Goal: Task Accomplishment & Management: Use online tool/utility

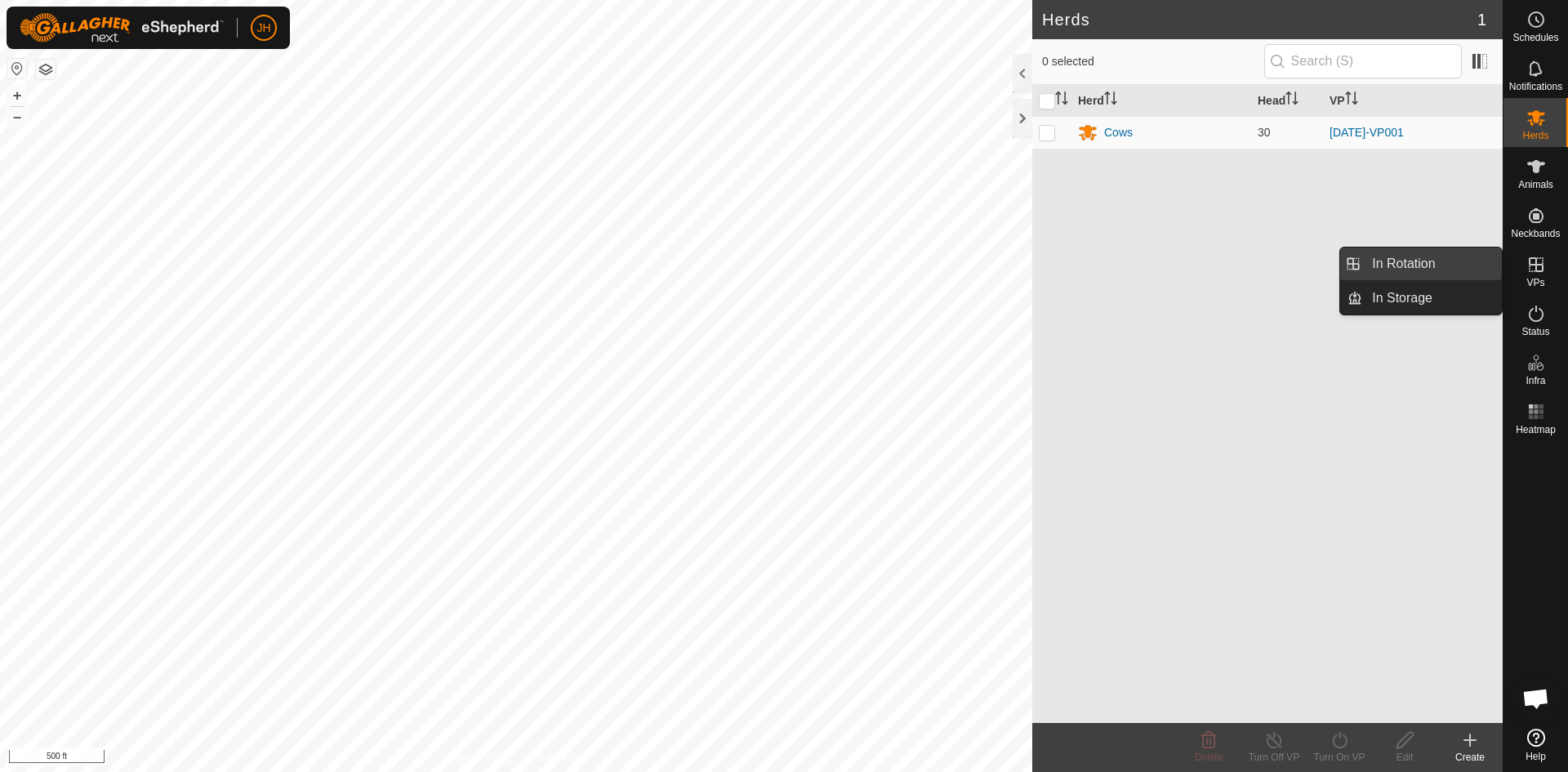
click at [1438, 265] on link "In Rotation" at bounding box center [1432, 263] width 140 height 33
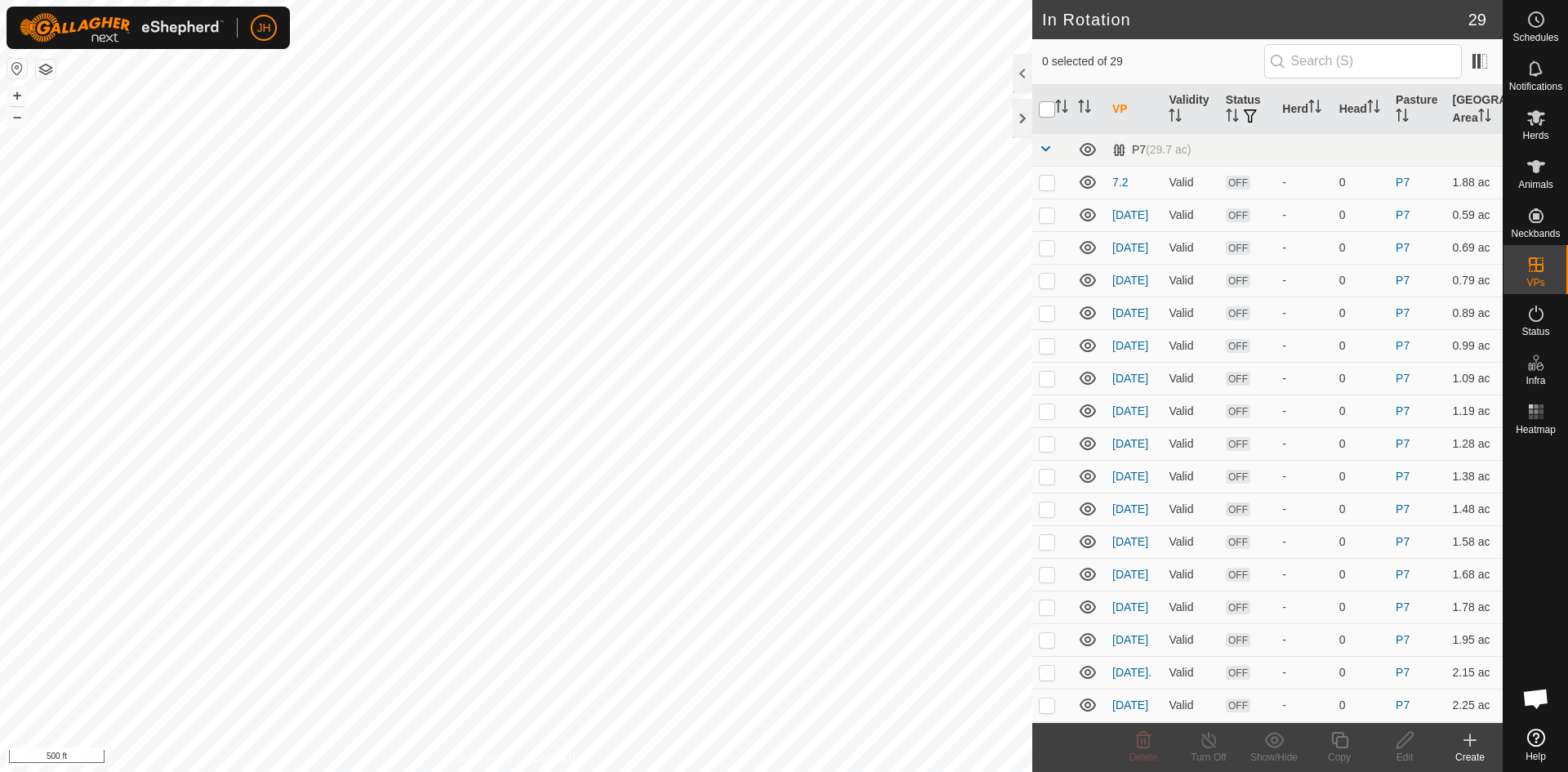
click at [1044, 108] on input "checkbox" at bounding box center [1046, 108] width 16 height 16
checkbox input "true"
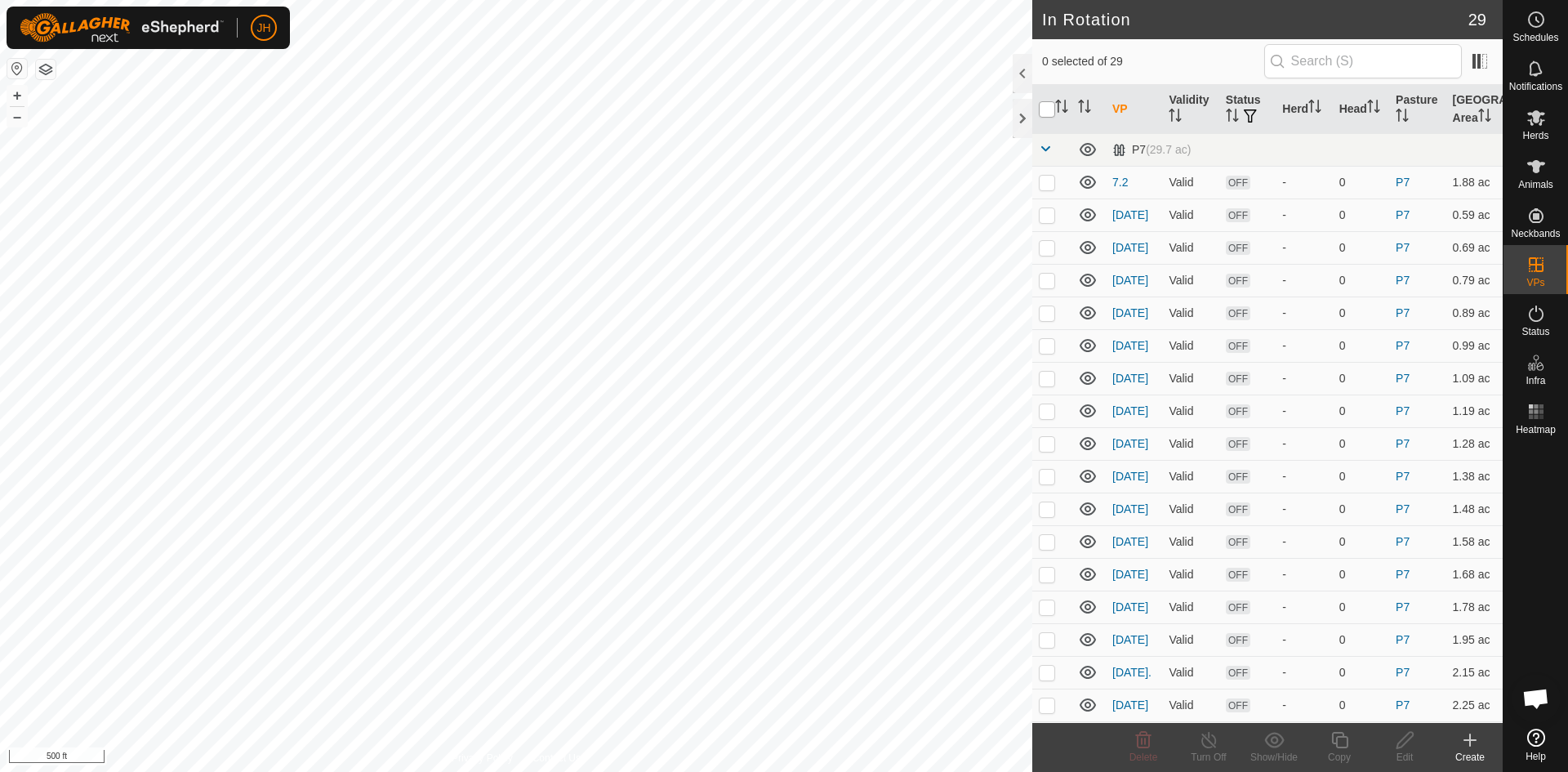
checkbox input "true"
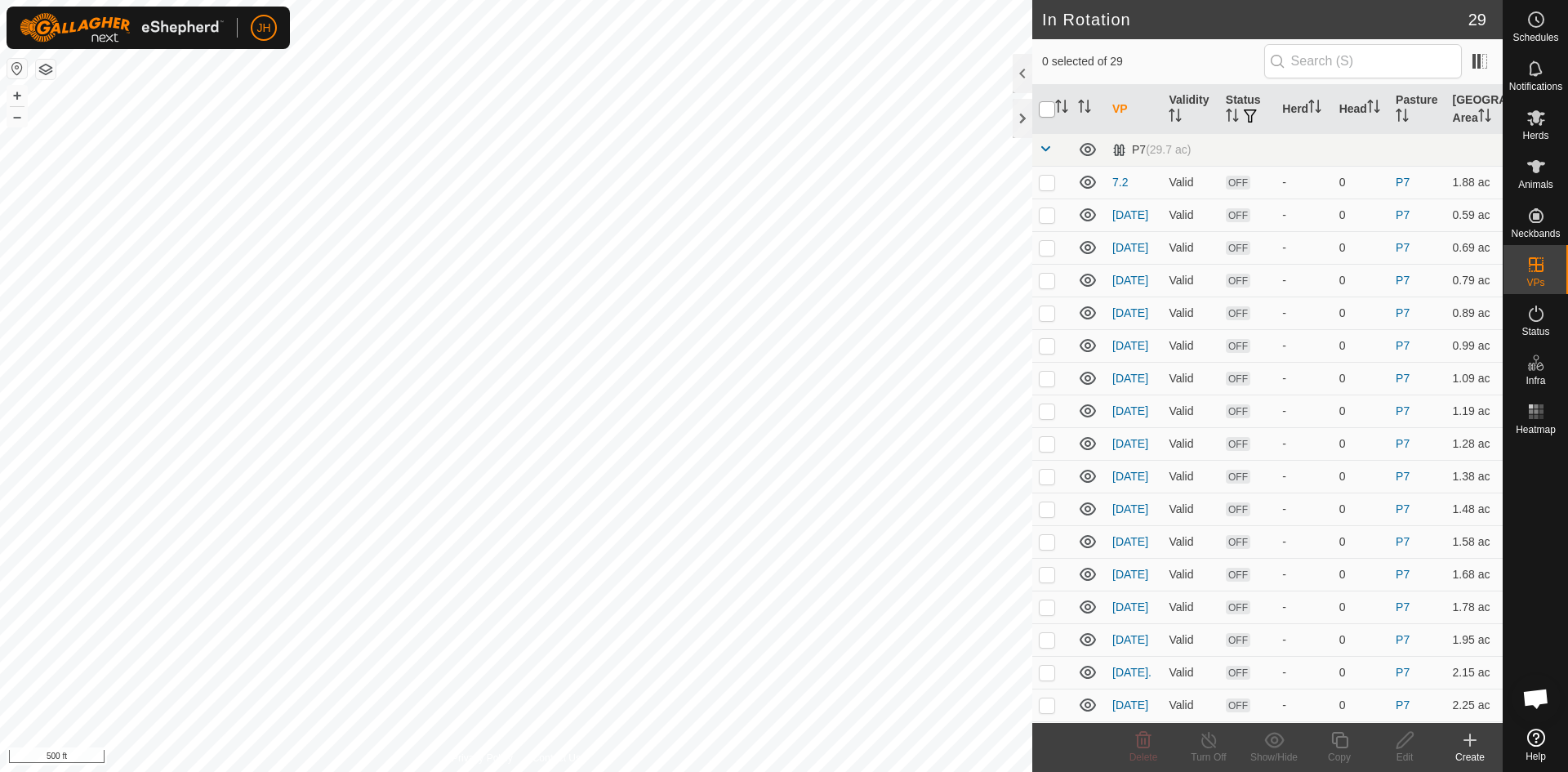
checkbox input "true"
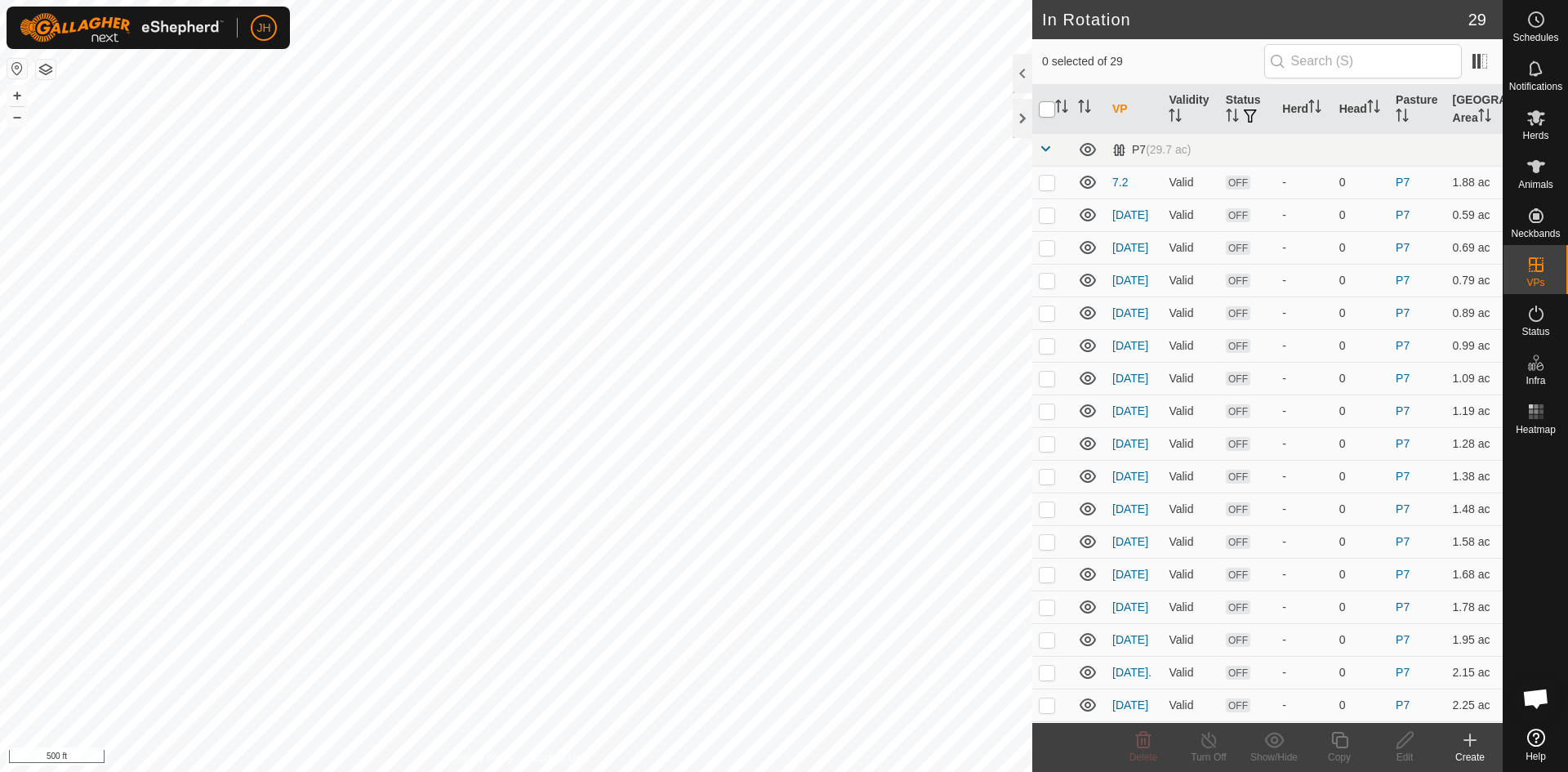
checkbox input "true"
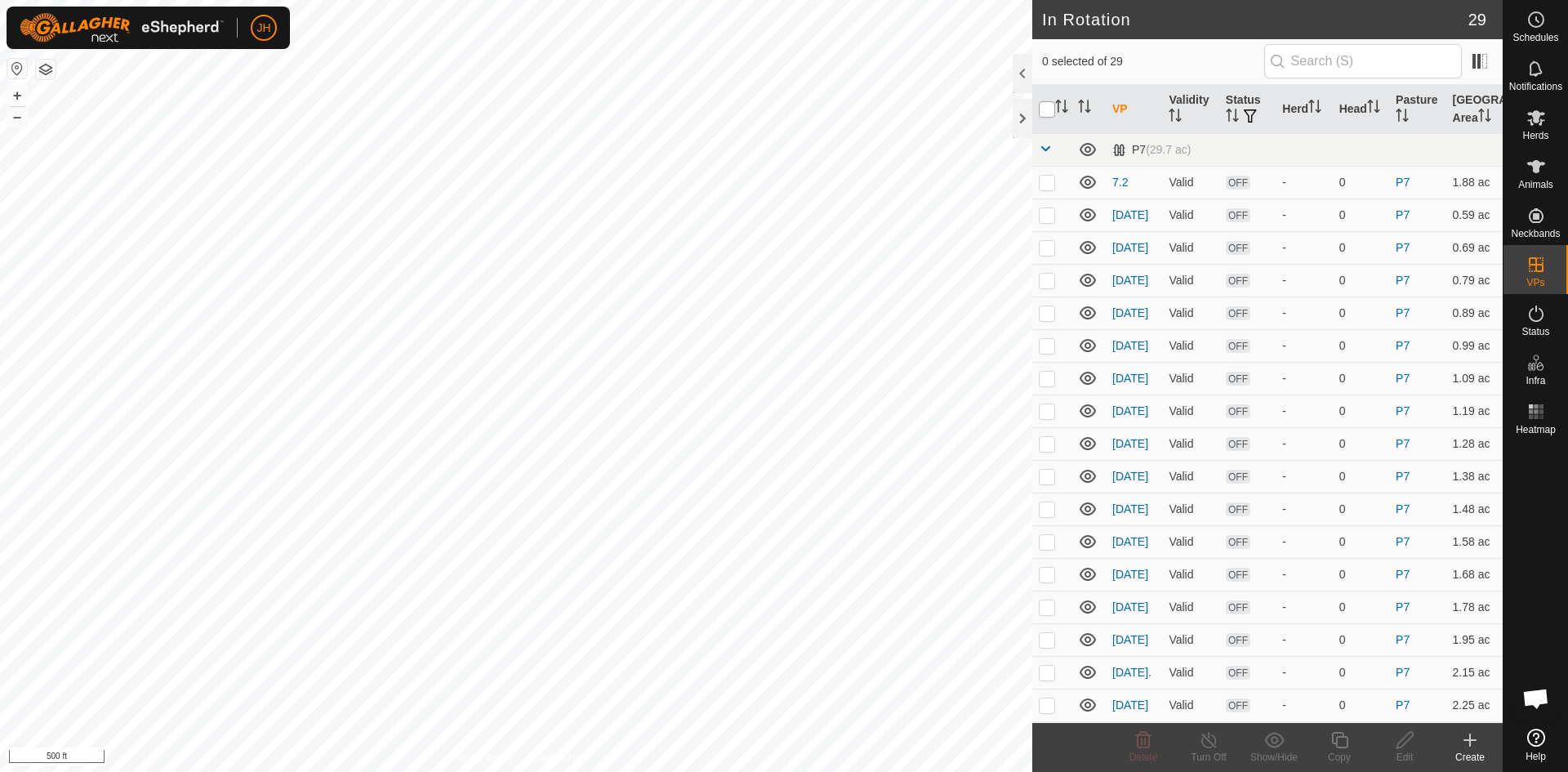
checkbox input "true"
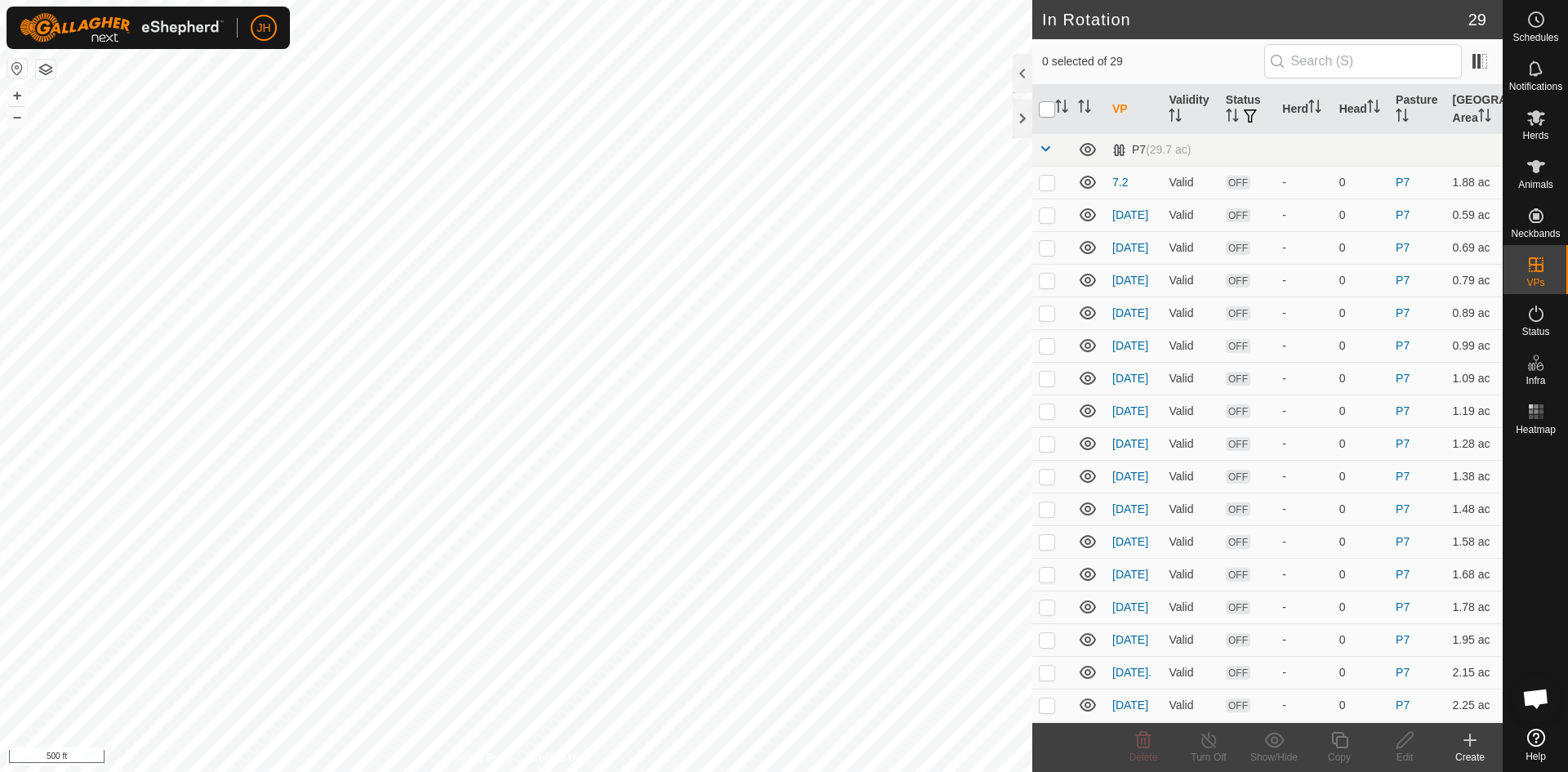
checkbox input "true"
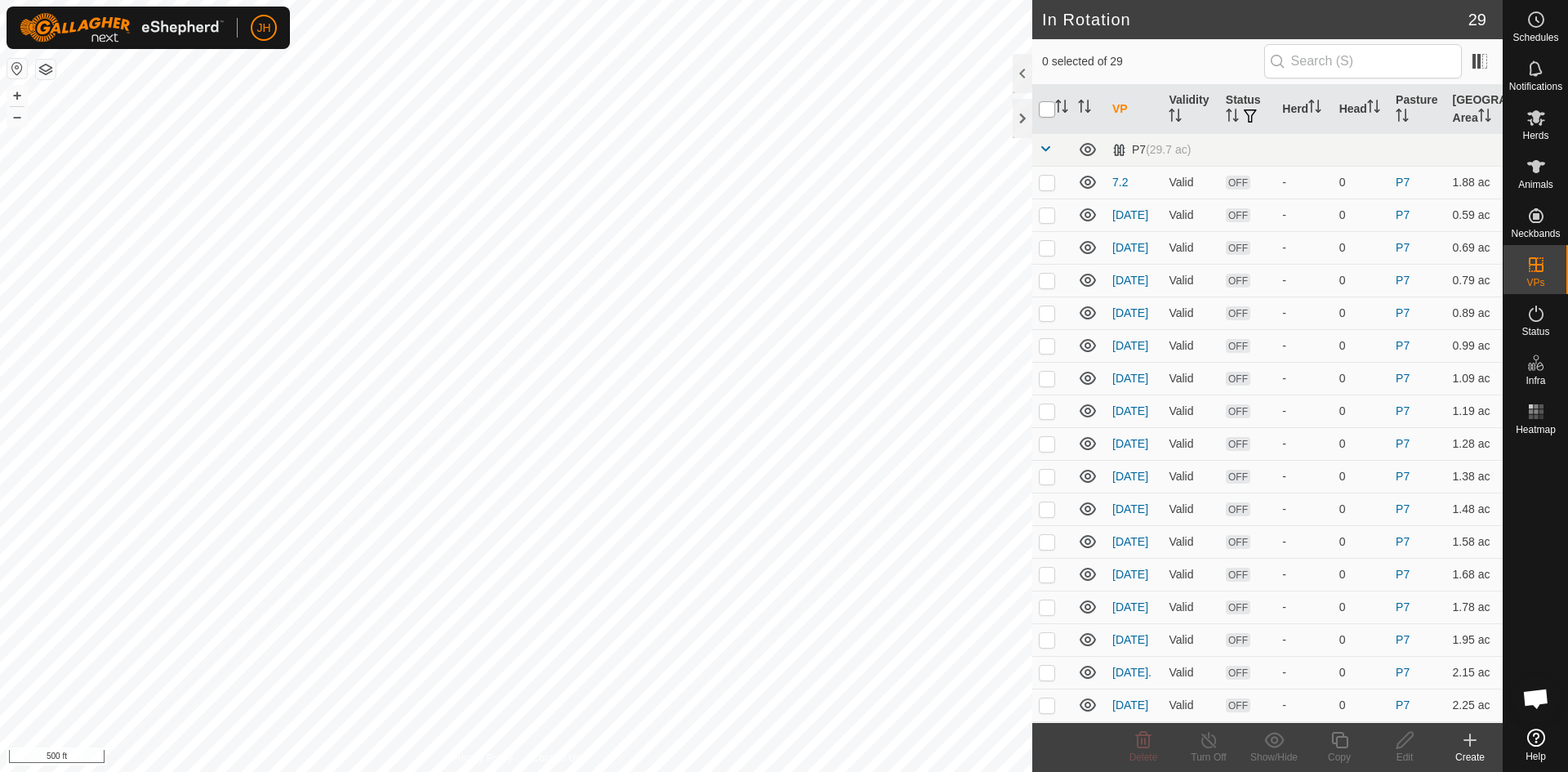
checkbox input "true"
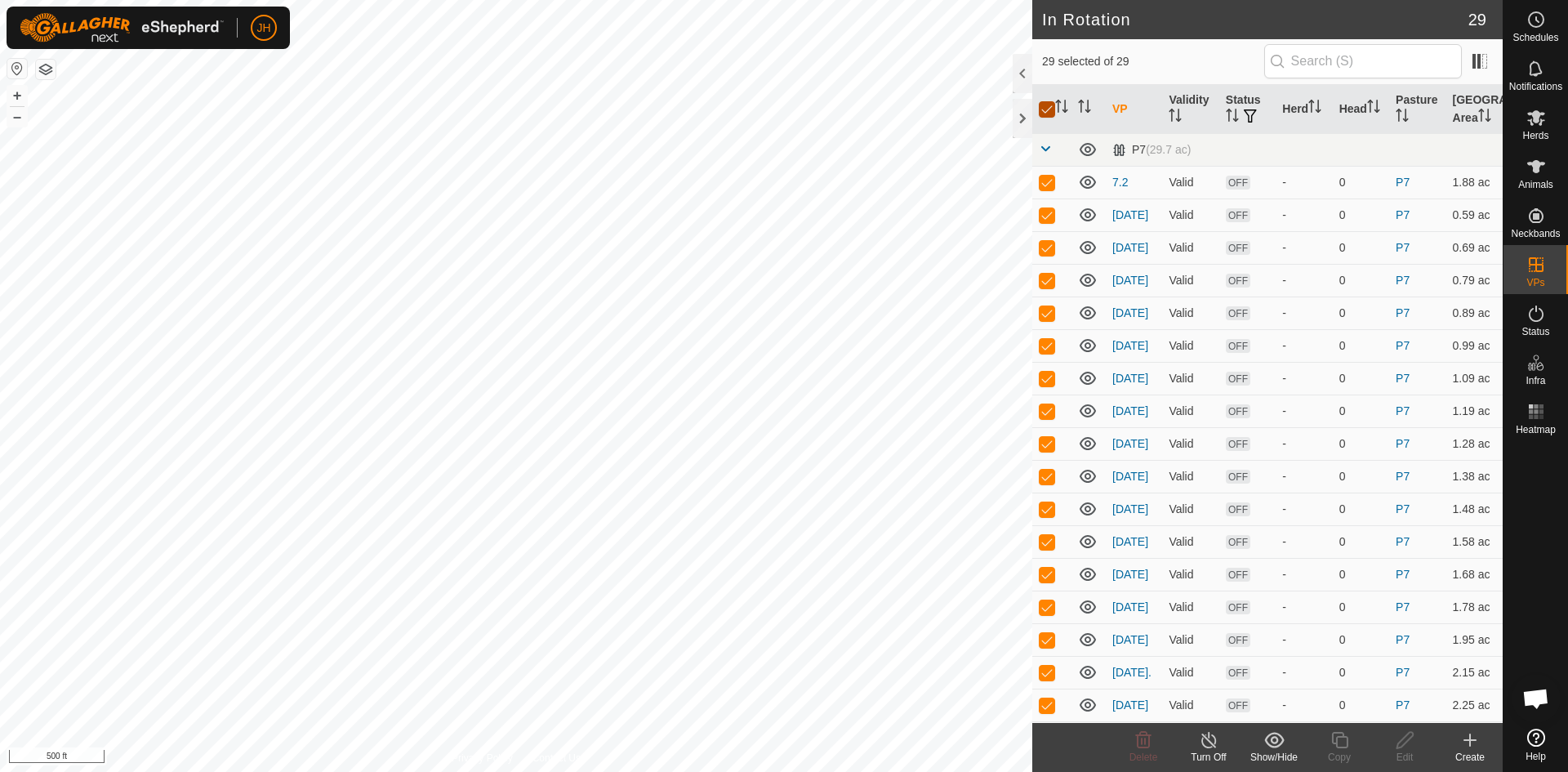
click at [1044, 108] on input "checkbox" at bounding box center [1046, 108] width 16 height 16
checkbox input "false"
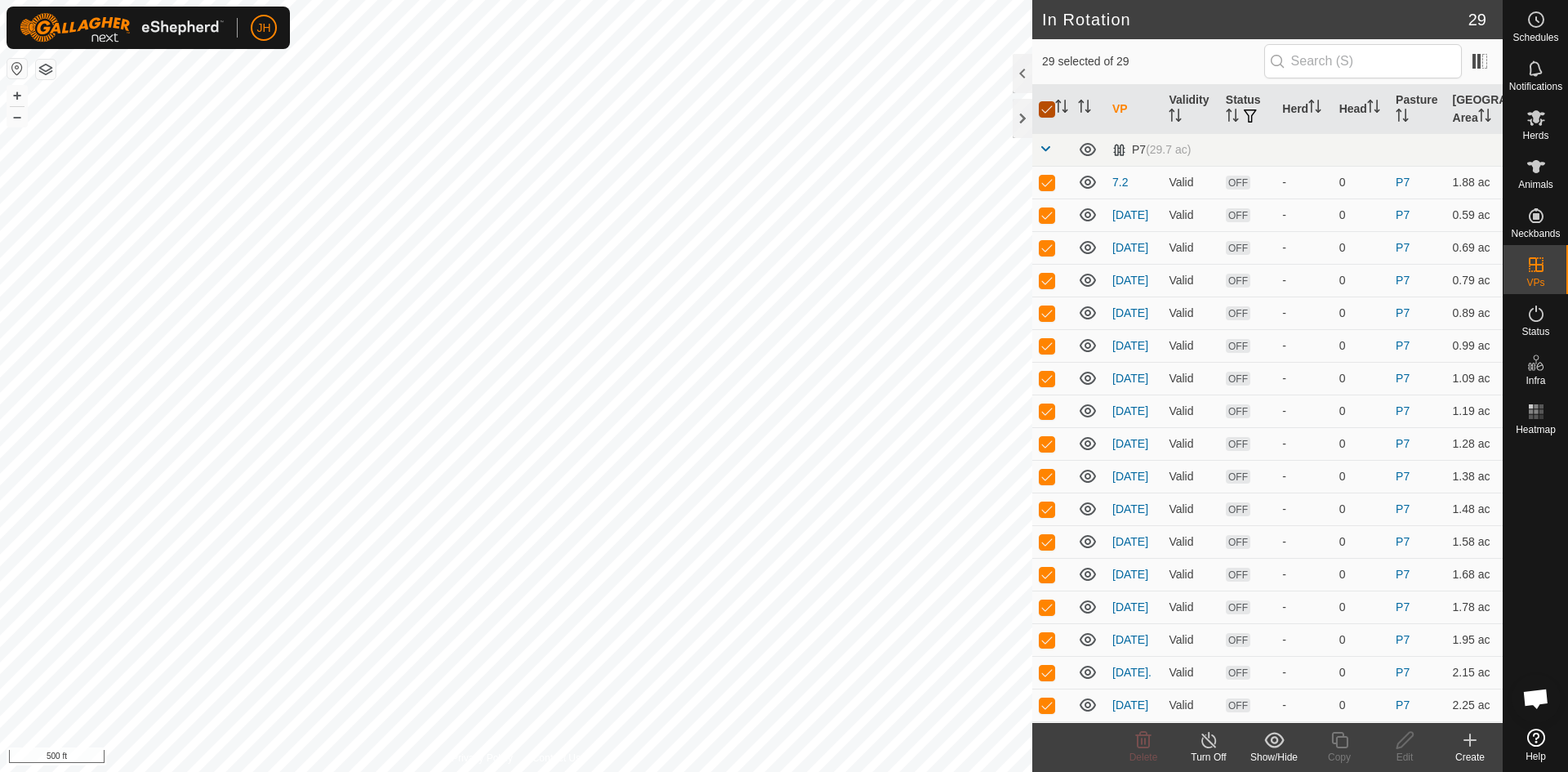
checkbox input "false"
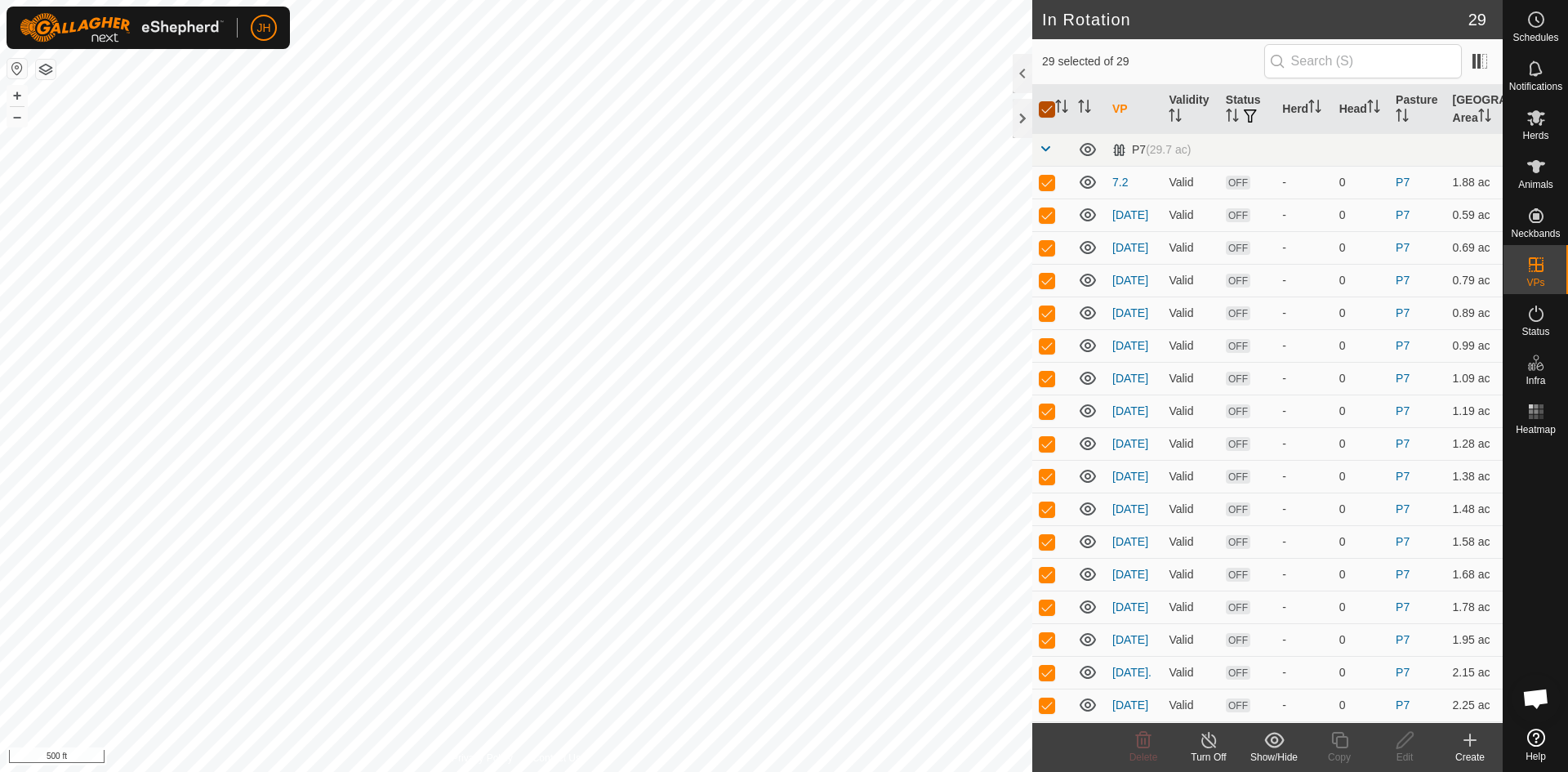
checkbox input "false"
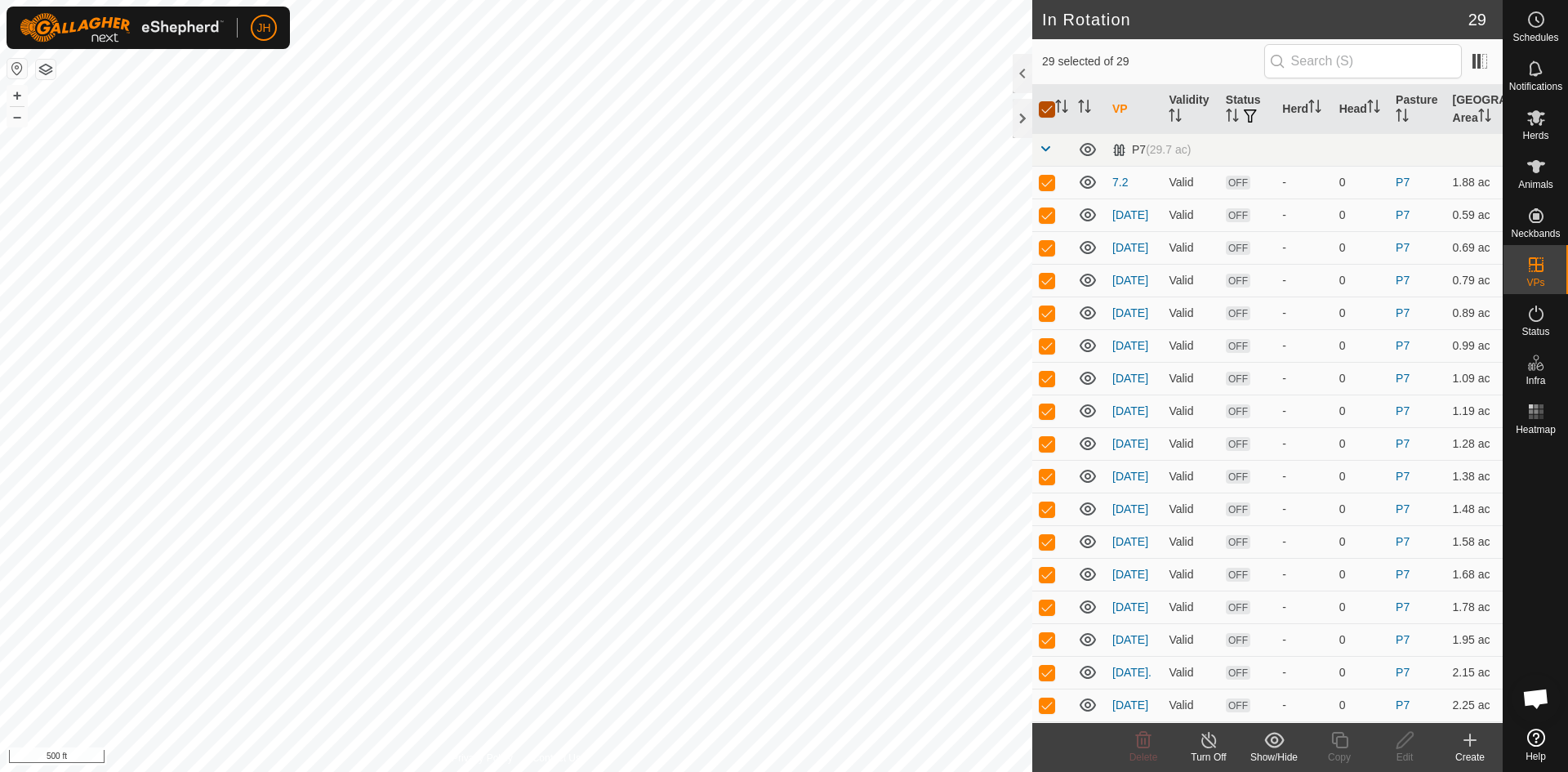
checkbox input "false"
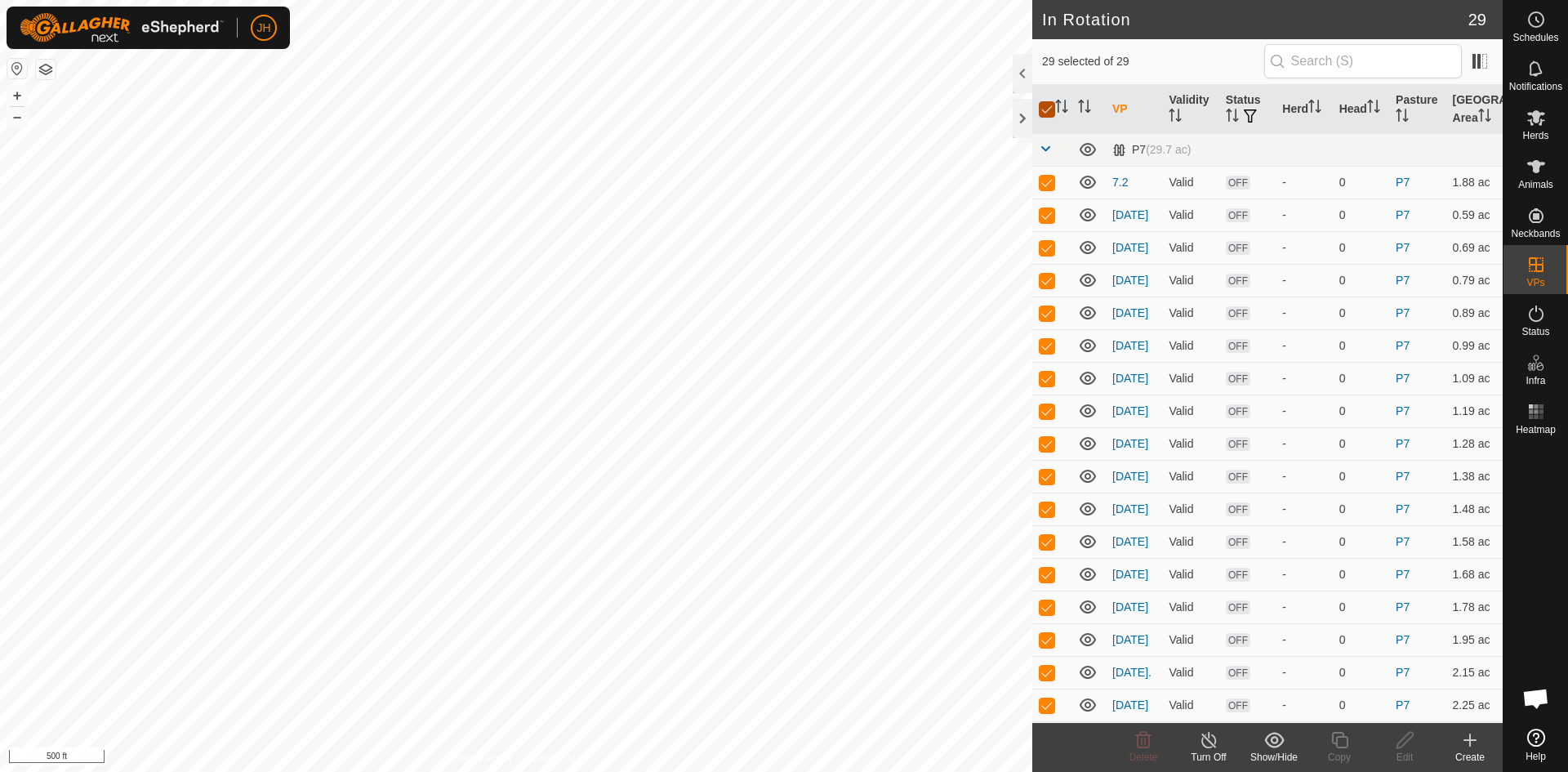
checkbox input "false"
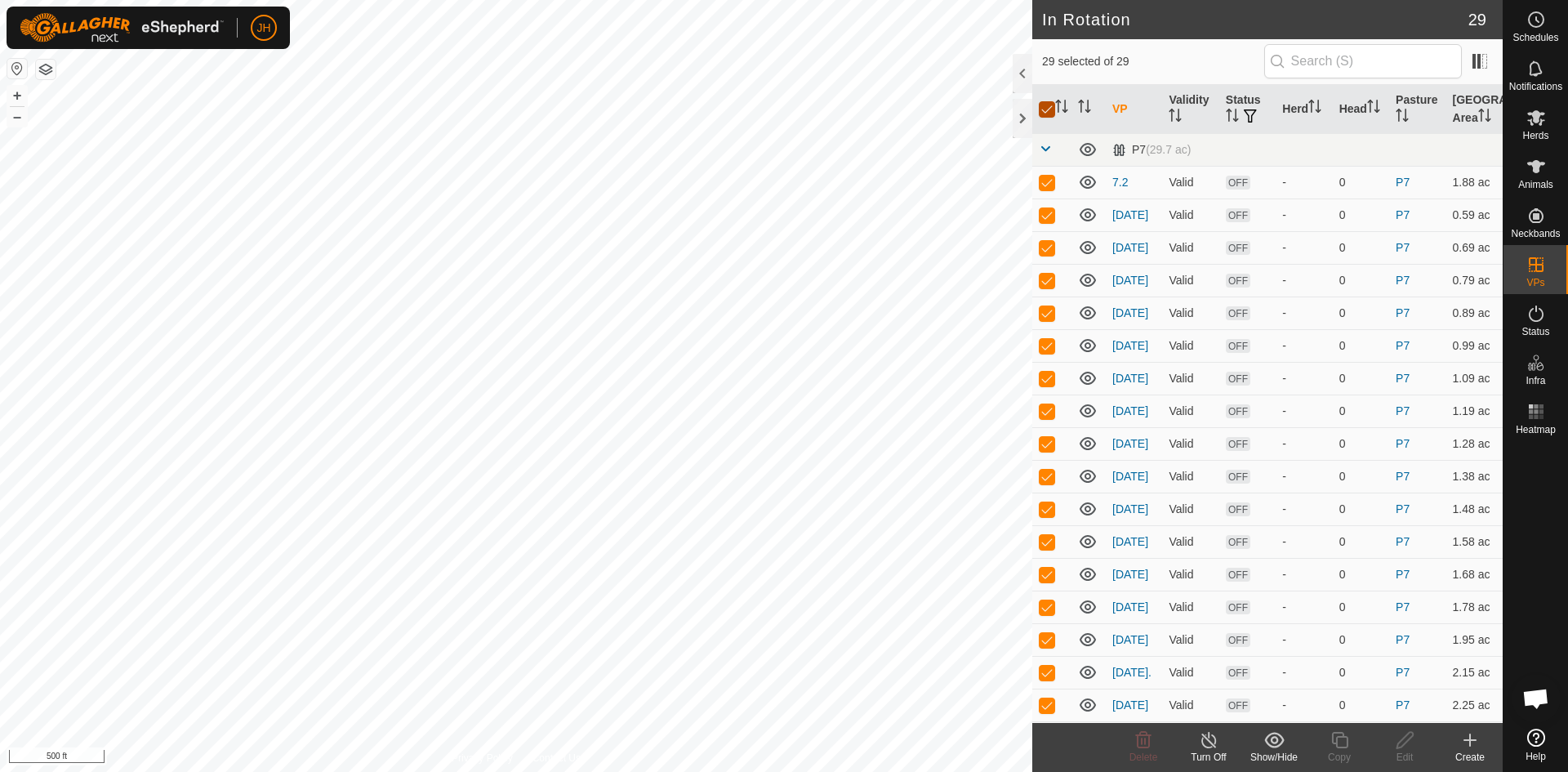
checkbox input "false"
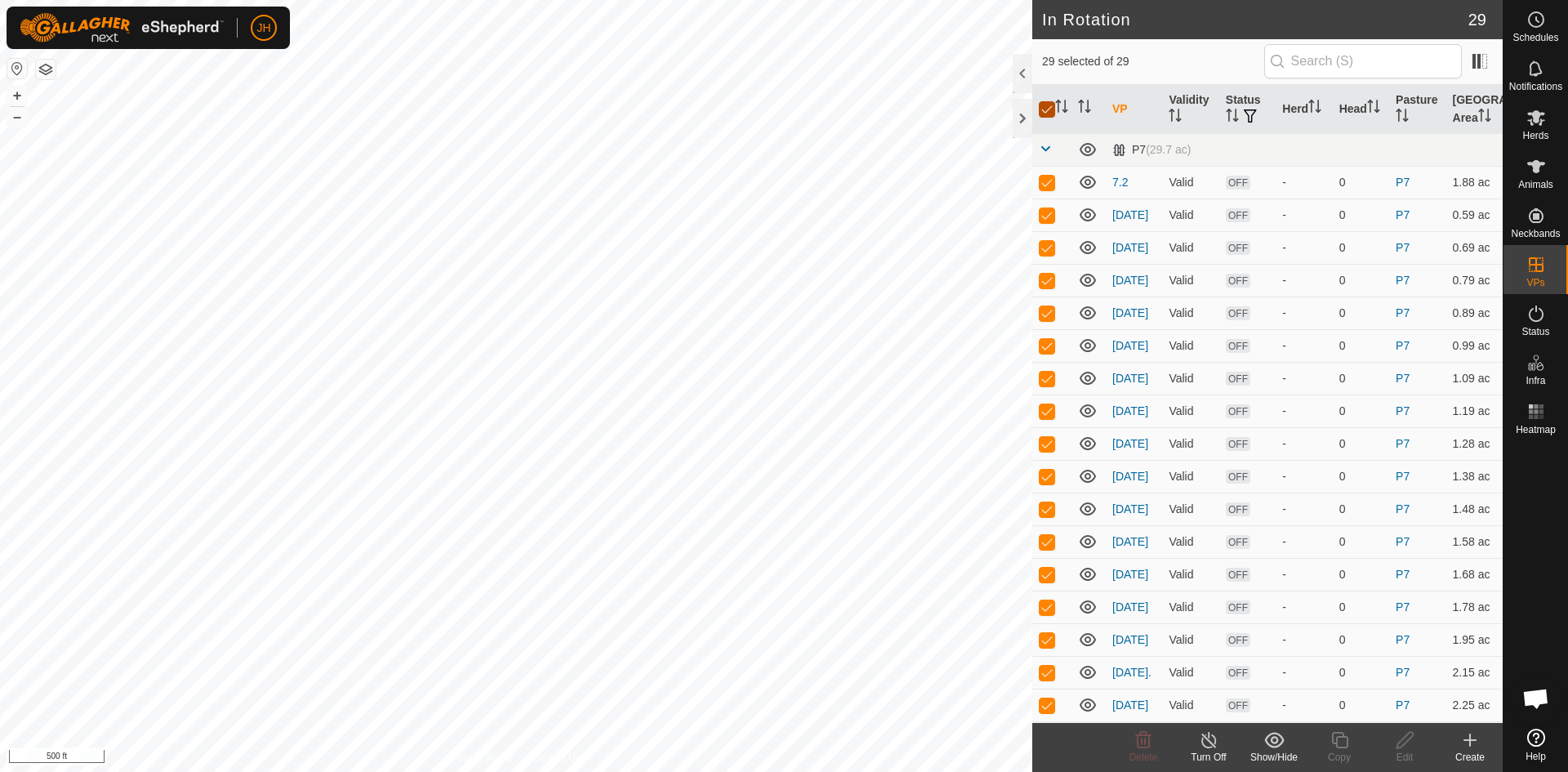
checkbox input "false"
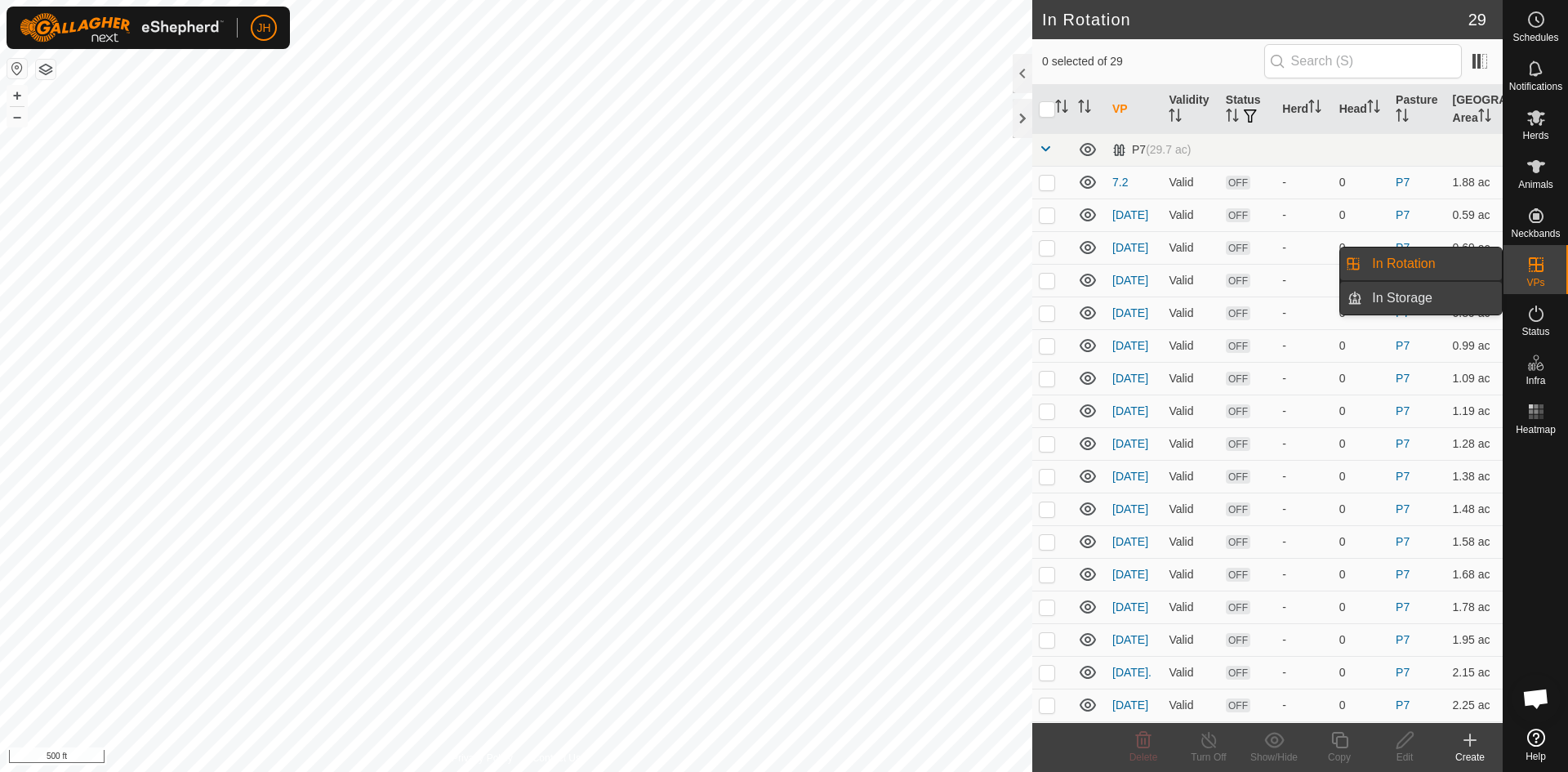
click at [1446, 299] on link "In Storage" at bounding box center [1432, 298] width 140 height 33
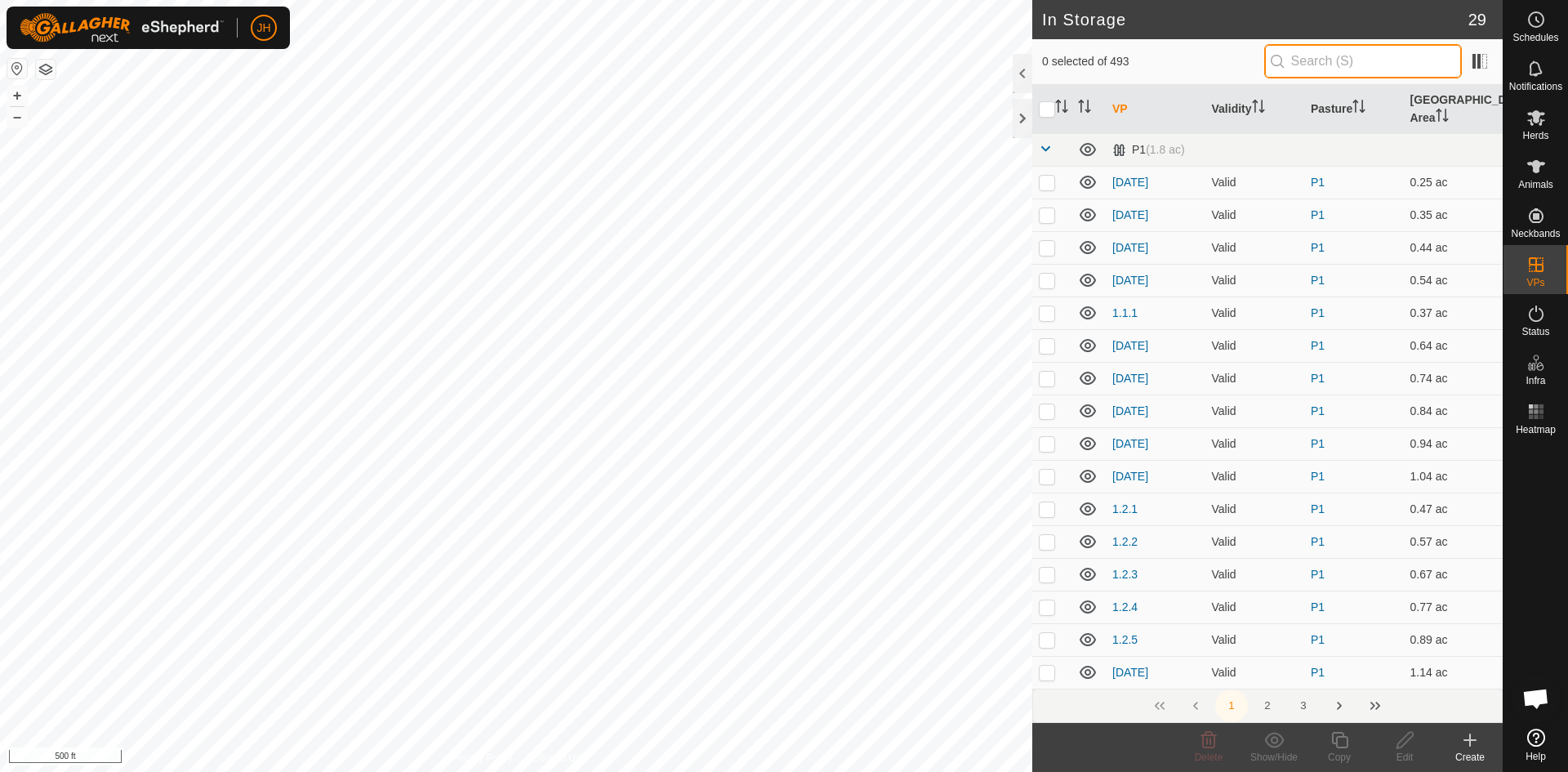
click at [1296, 66] on input "text" at bounding box center [1363, 61] width 198 height 34
type input "3.1"
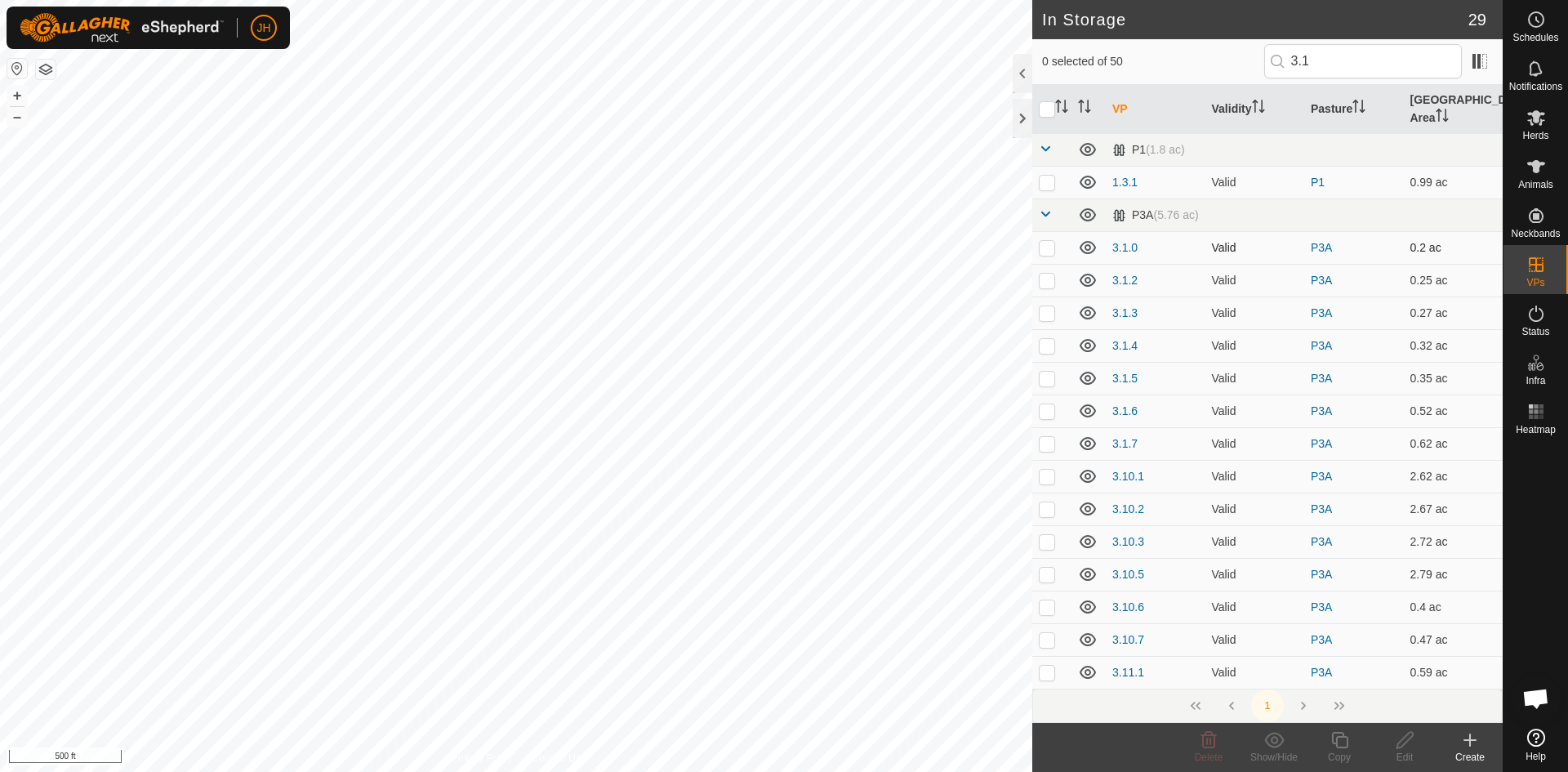
click at [1049, 241] on p-checkbox at bounding box center [1046, 247] width 16 height 13
checkbox input "true"
click at [1046, 273] on p-checkbox at bounding box center [1046, 280] width 16 height 13
checkbox input "true"
click at [45, 70] on button "button" at bounding box center [45, 69] width 19 height 19
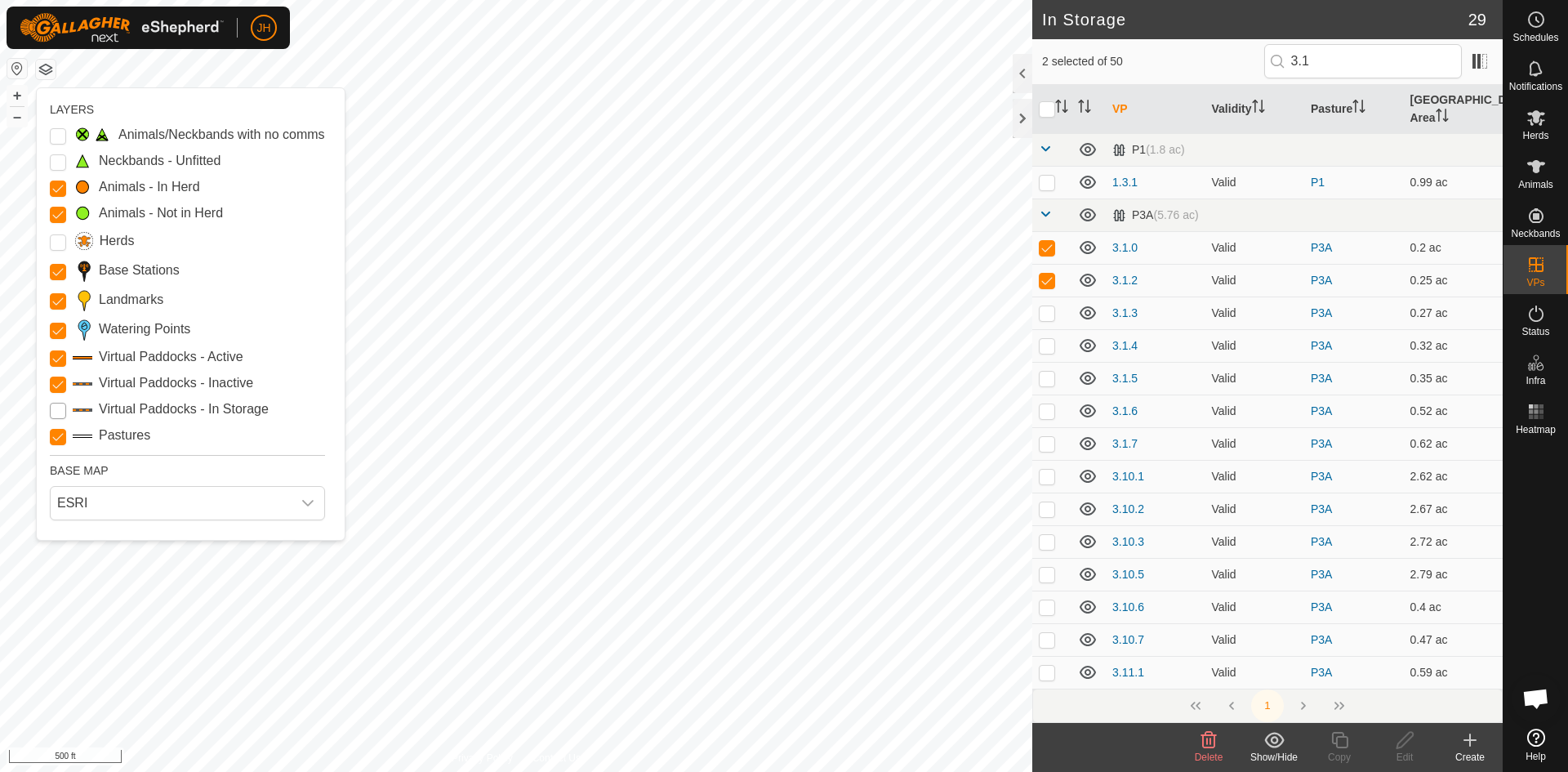
click at [57, 411] on Storage "Virtual Paddocks - In Storage" at bounding box center [57, 410] width 16 height 16
click at [60, 414] on Storage "Virtual Paddocks - In Storage" at bounding box center [57, 410] width 16 height 16
click at [50, 408] on Storage "Virtual Paddocks - In Storage" at bounding box center [57, 410] width 16 height 16
click at [1052, 306] on p-checkbox at bounding box center [1046, 313] width 16 height 13
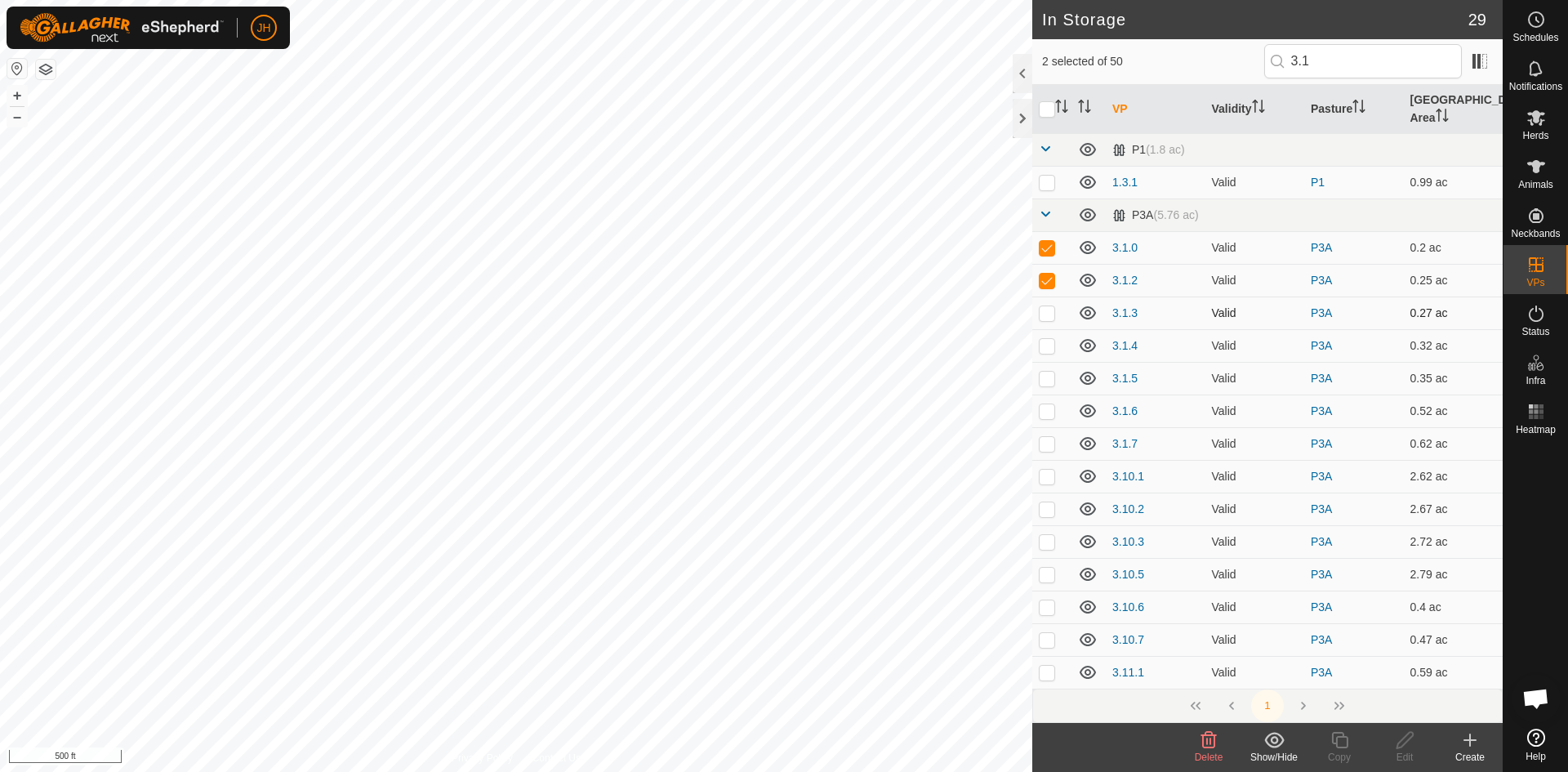
checkbox input "true"
click at [1046, 339] on p-checkbox at bounding box center [1046, 346] width 16 height 13
checkbox input "true"
click at [1048, 372] on p-checkbox at bounding box center [1046, 378] width 16 height 13
checkbox input "true"
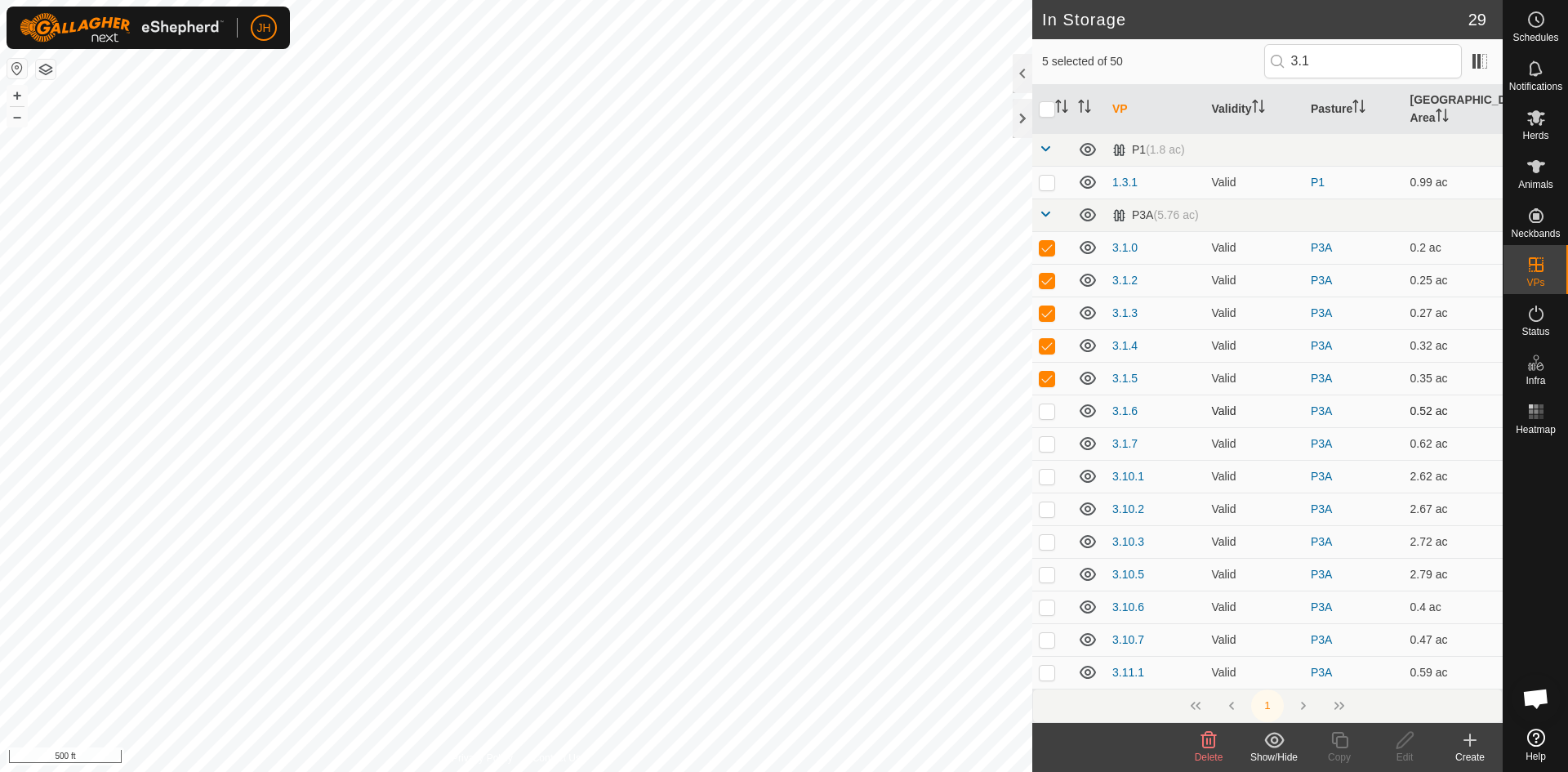
click at [1047, 405] on p-checkbox at bounding box center [1046, 411] width 16 height 13
checkbox input "true"
click at [1046, 436] on p-checkbox at bounding box center [1046, 443] width 16 height 13
checkbox input "true"
click at [1044, 469] on p-checkbox at bounding box center [1046, 476] width 16 height 13
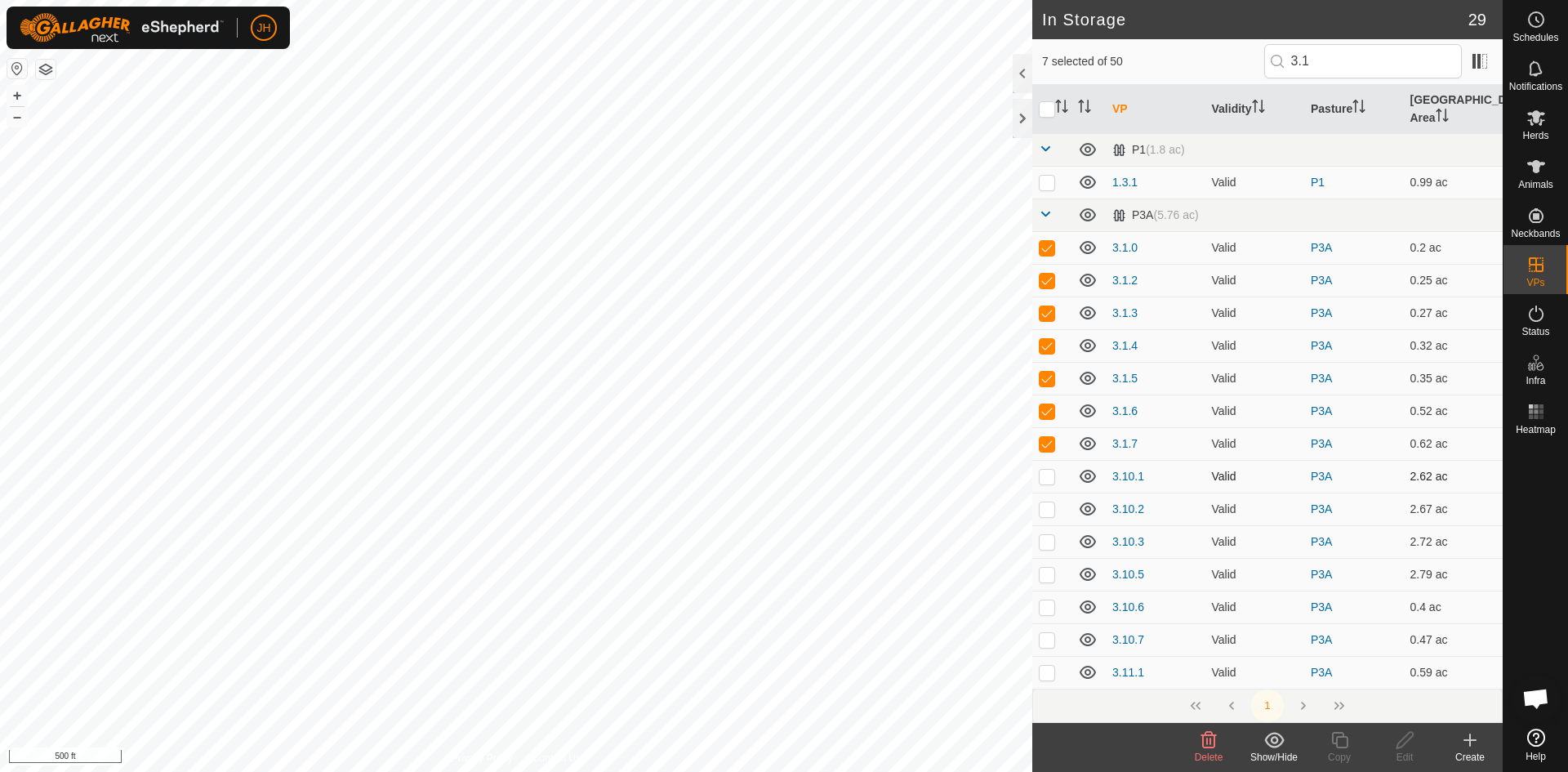
checkbox input "true"
click at [1046, 498] on td at bounding box center [1052, 508] width 40 height 33
click at [1050, 502] on p-checkbox at bounding box center [1046, 509] width 16 height 13
checkbox input "false"
click at [1048, 469] on p-checkbox at bounding box center [1046, 476] width 16 height 13
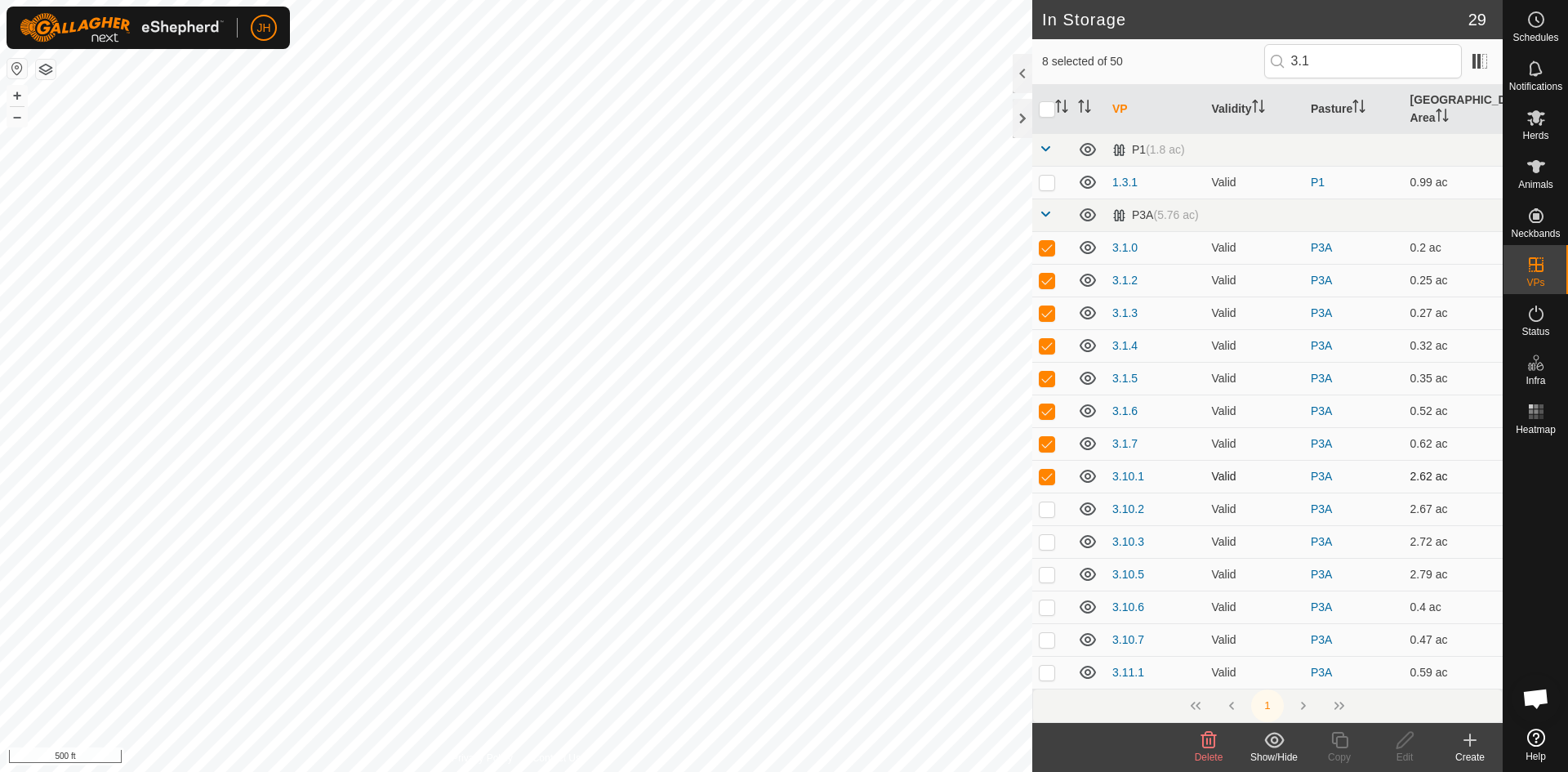
checkbox input "false"
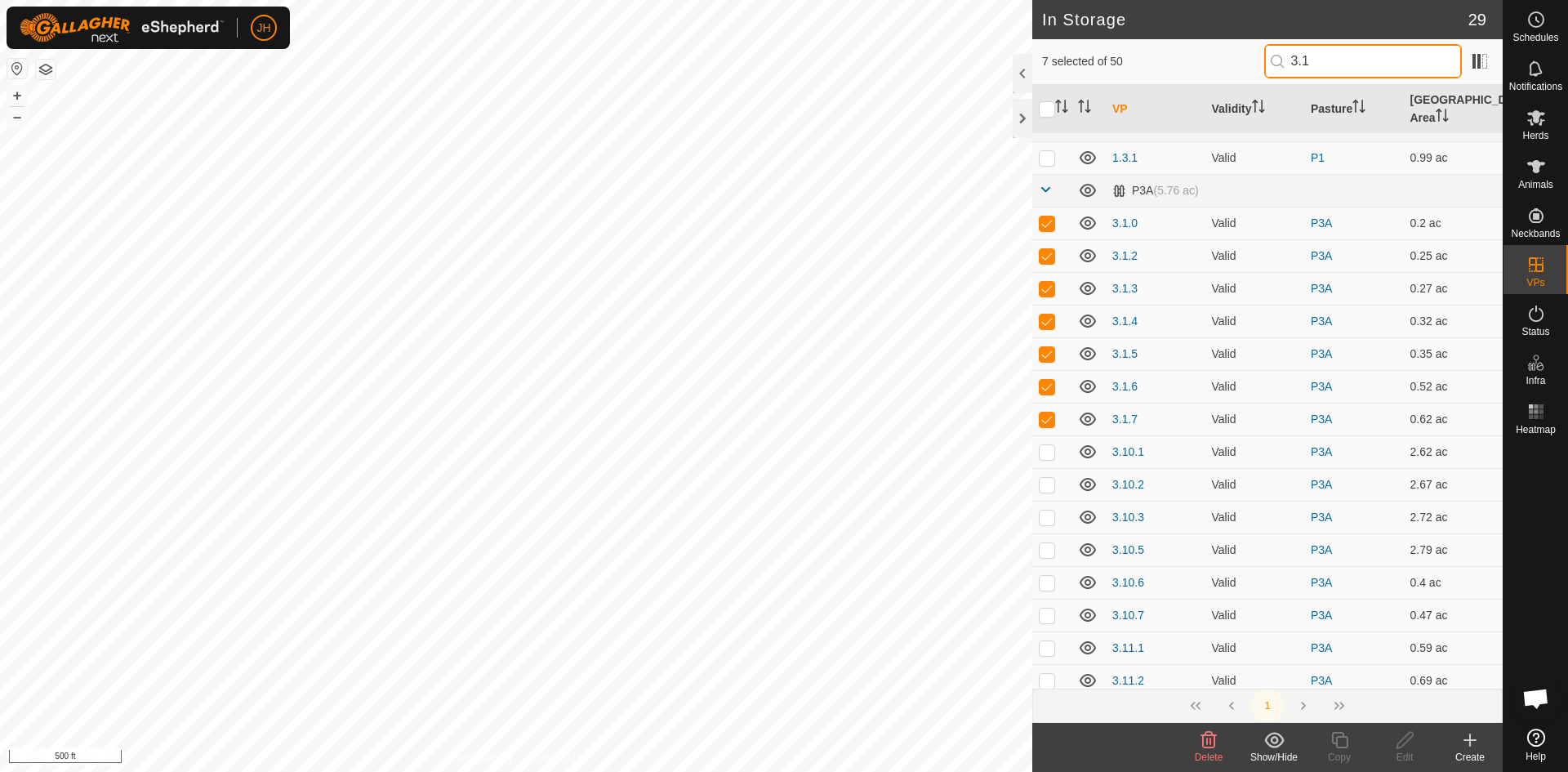
click at [1311, 61] on input "3.1" at bounding box center [1363, 61] width 198 height 34
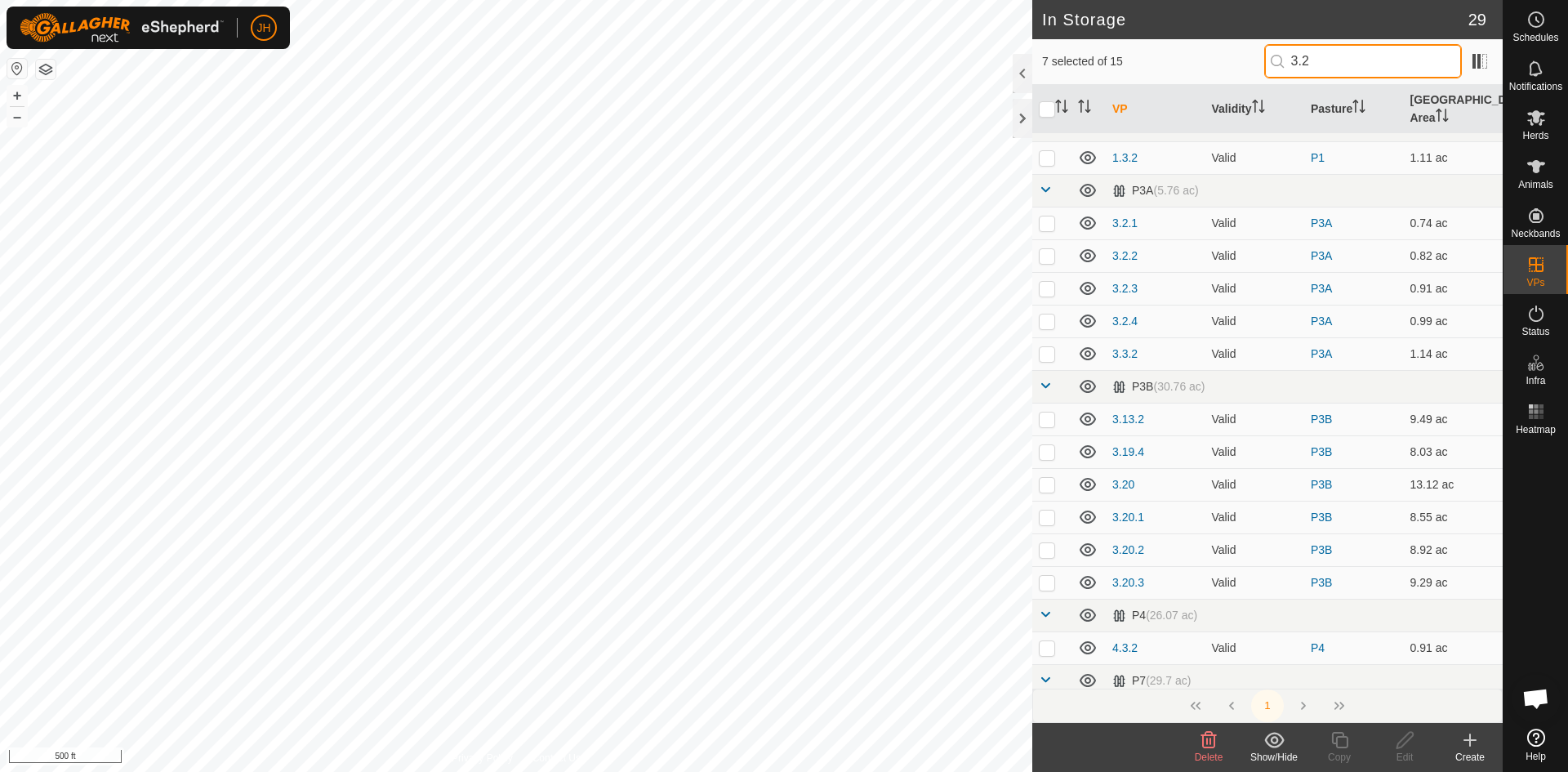
scroll to position [0, 0]
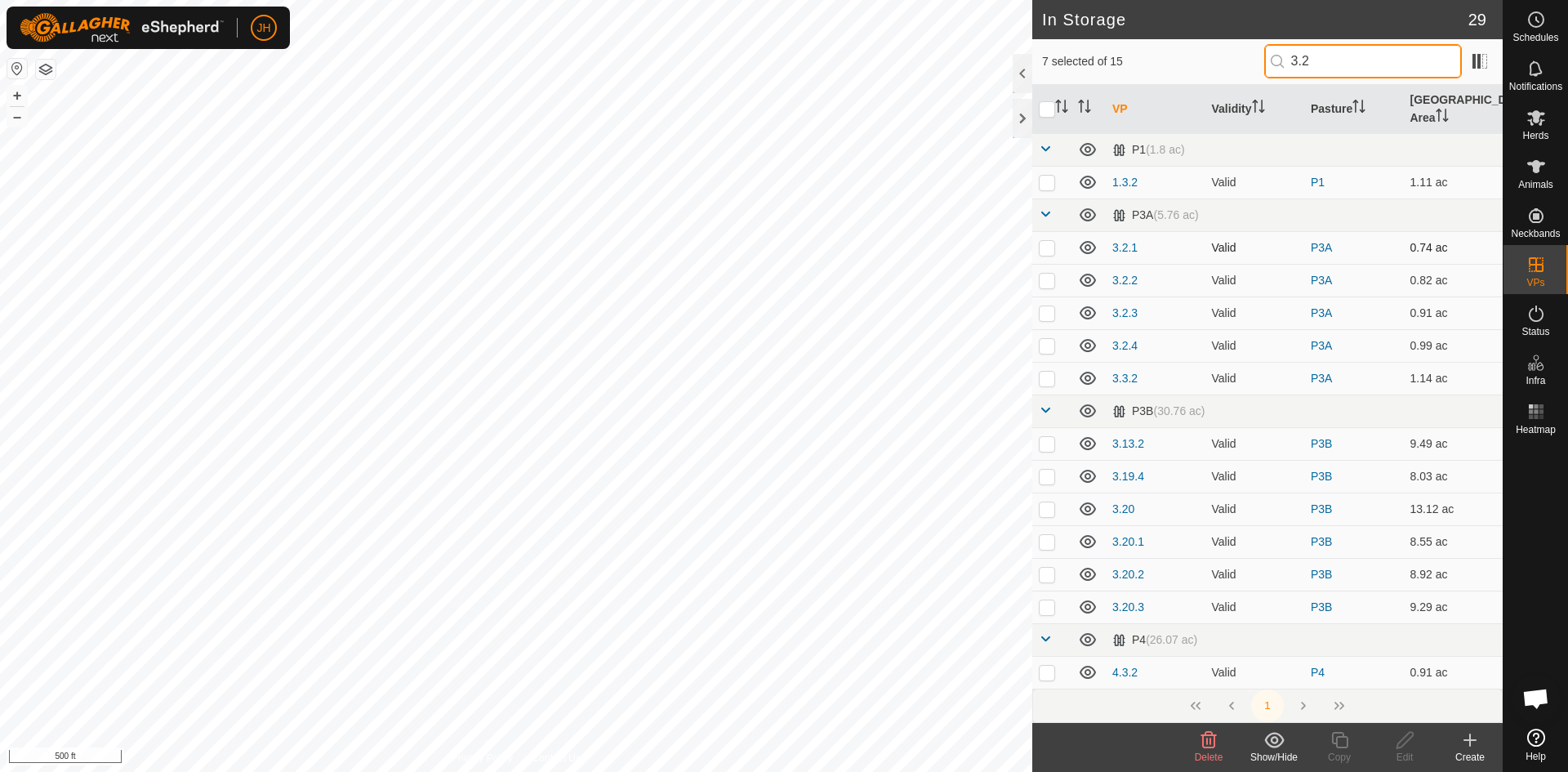
type input "3.2"
click at [1046, 238] on td at bounding box center [1052, 247] width 40 height 33
checkbox input "true"
click at [1047, 273] on p-checkbox at bounding box center [1046, 280] width 16 height 13
checkbox input "true"
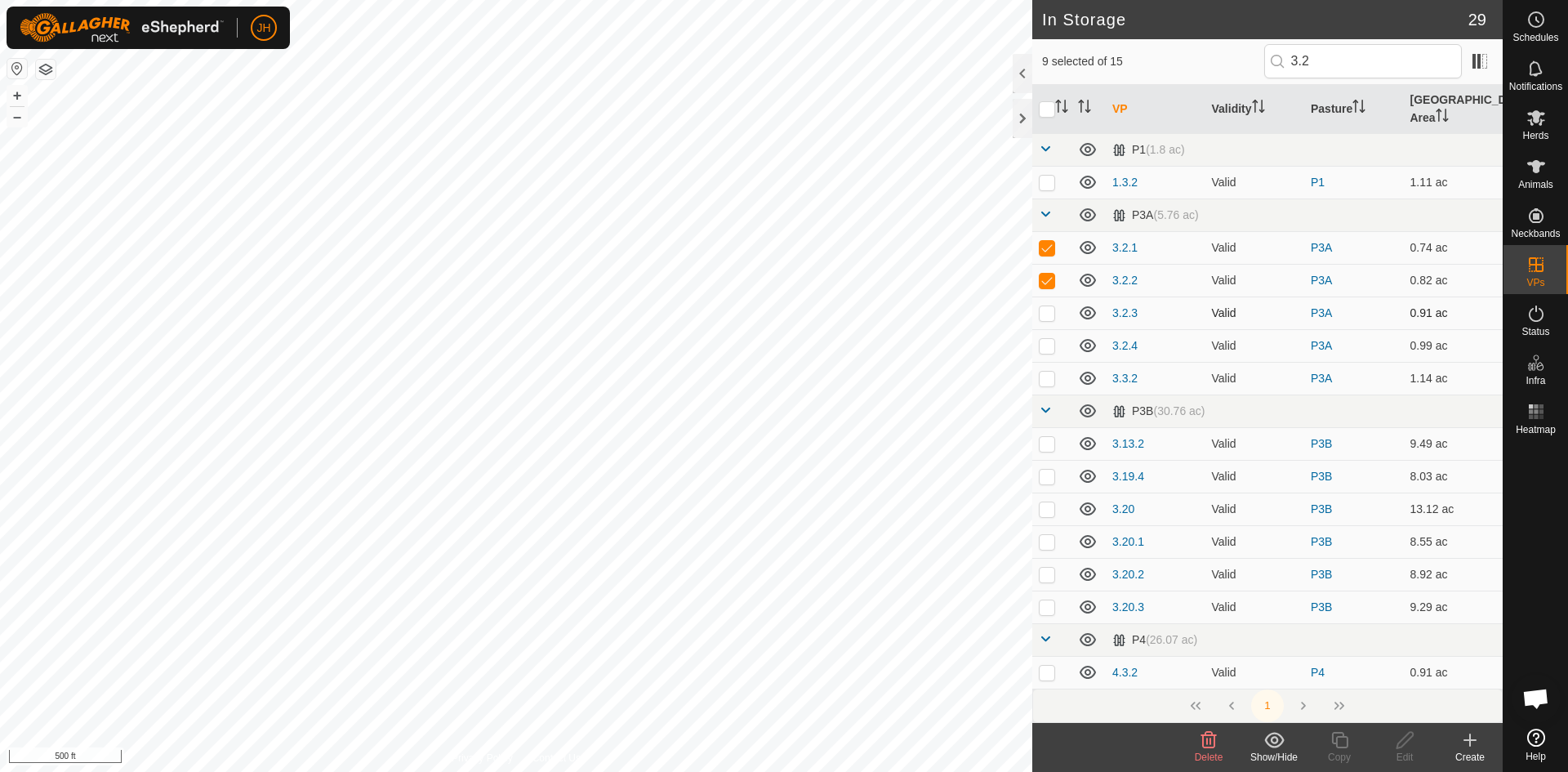
click at [1048, 306] on p-checkbox at bounding box center [1046, 313] width 16 height 13
checkbox input "true"
click at [1046, 339] on p-checkbox at bounding box center [1046, 346] width 16 height 13
checkbox input "true"
click at [1048, 372] on p-checkbox at bounding box center [1046, 378] width 16 height 13
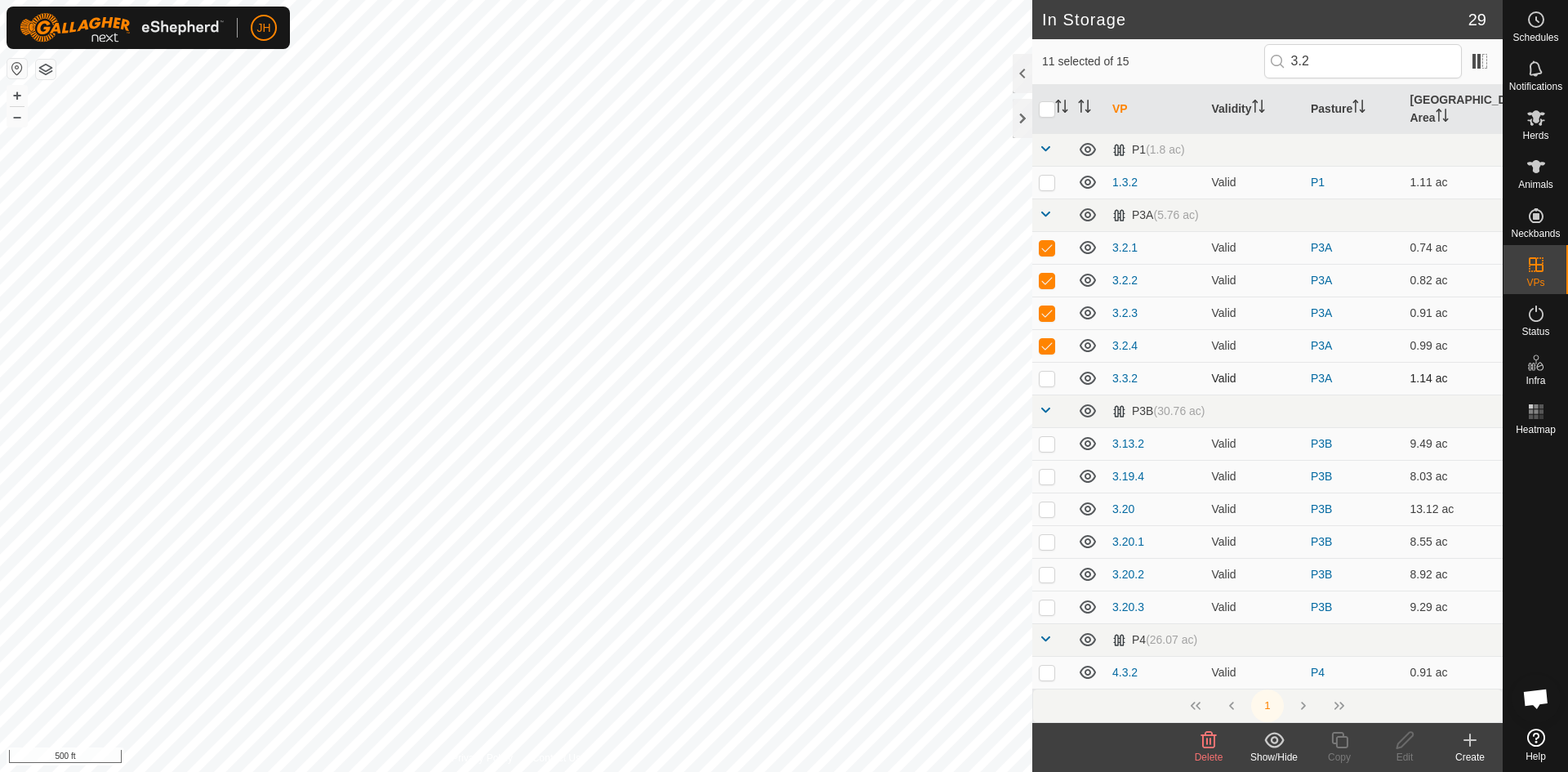
checkbox input "true"
click at [1269, 749] on div "Show/Hide" at bounding box center [1274, 756] width 66 height 14
click at [1297, 701] on link "Move to 'In Rotation'" at bounding box center [1324, 704] width 164 height 33
checkbox input "false"
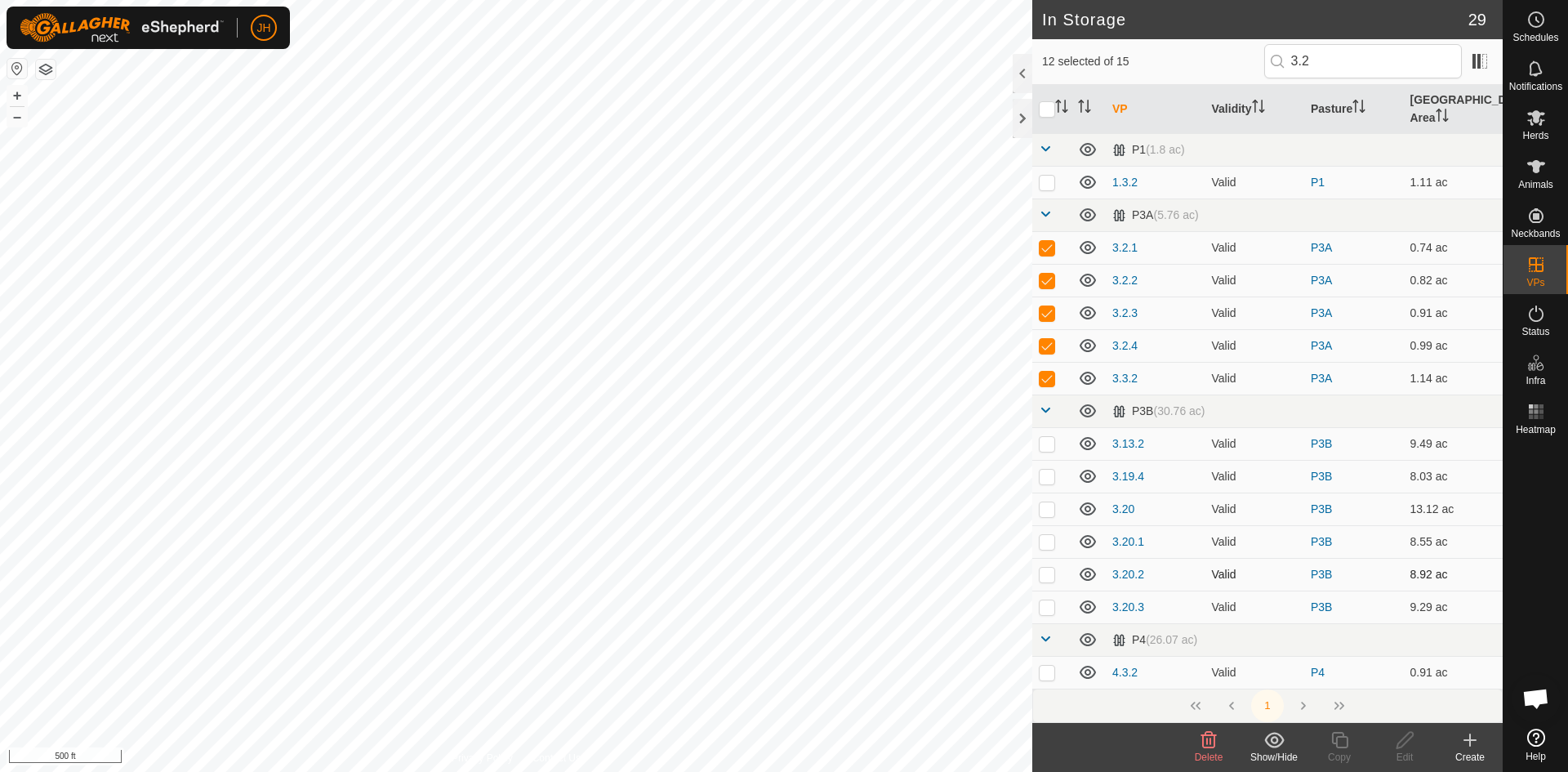
checkbox input "false"
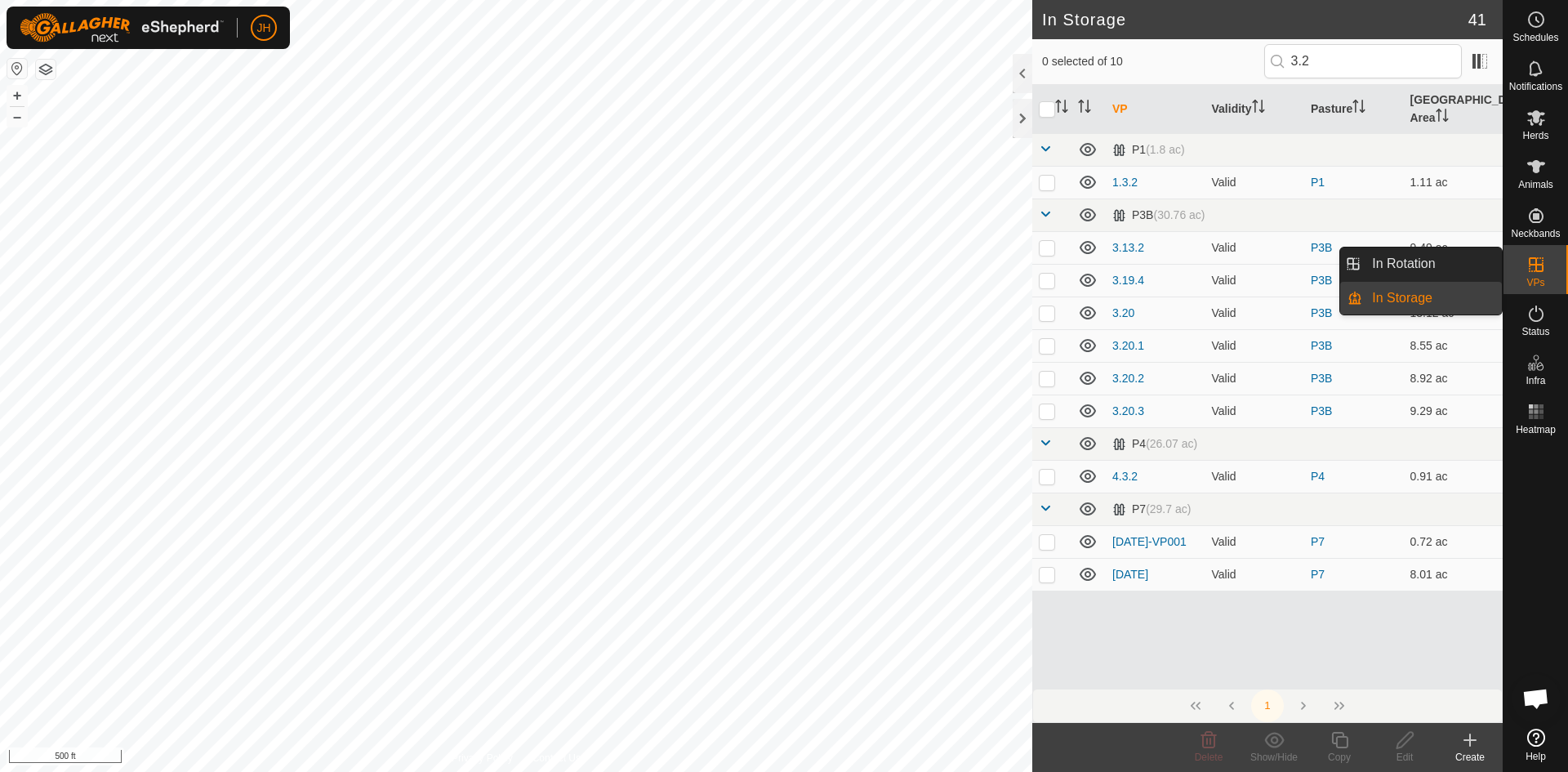
click at [1432, 271] on link "In Rotation" at bounding box center [1432, 263] width 140 height 33
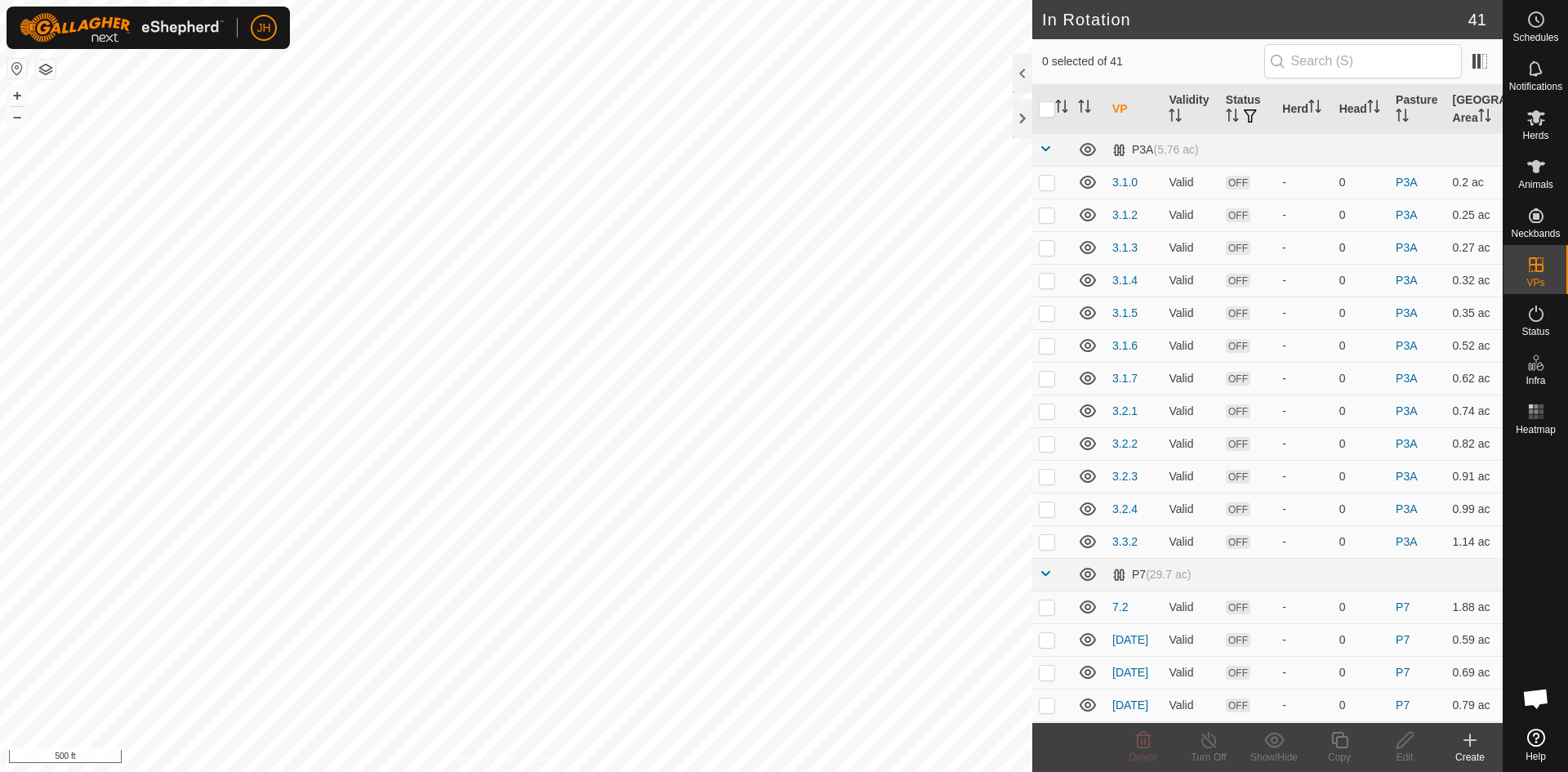
click at [48, 77] on button "button" at bounding box center [45, 69] width 19 height 19
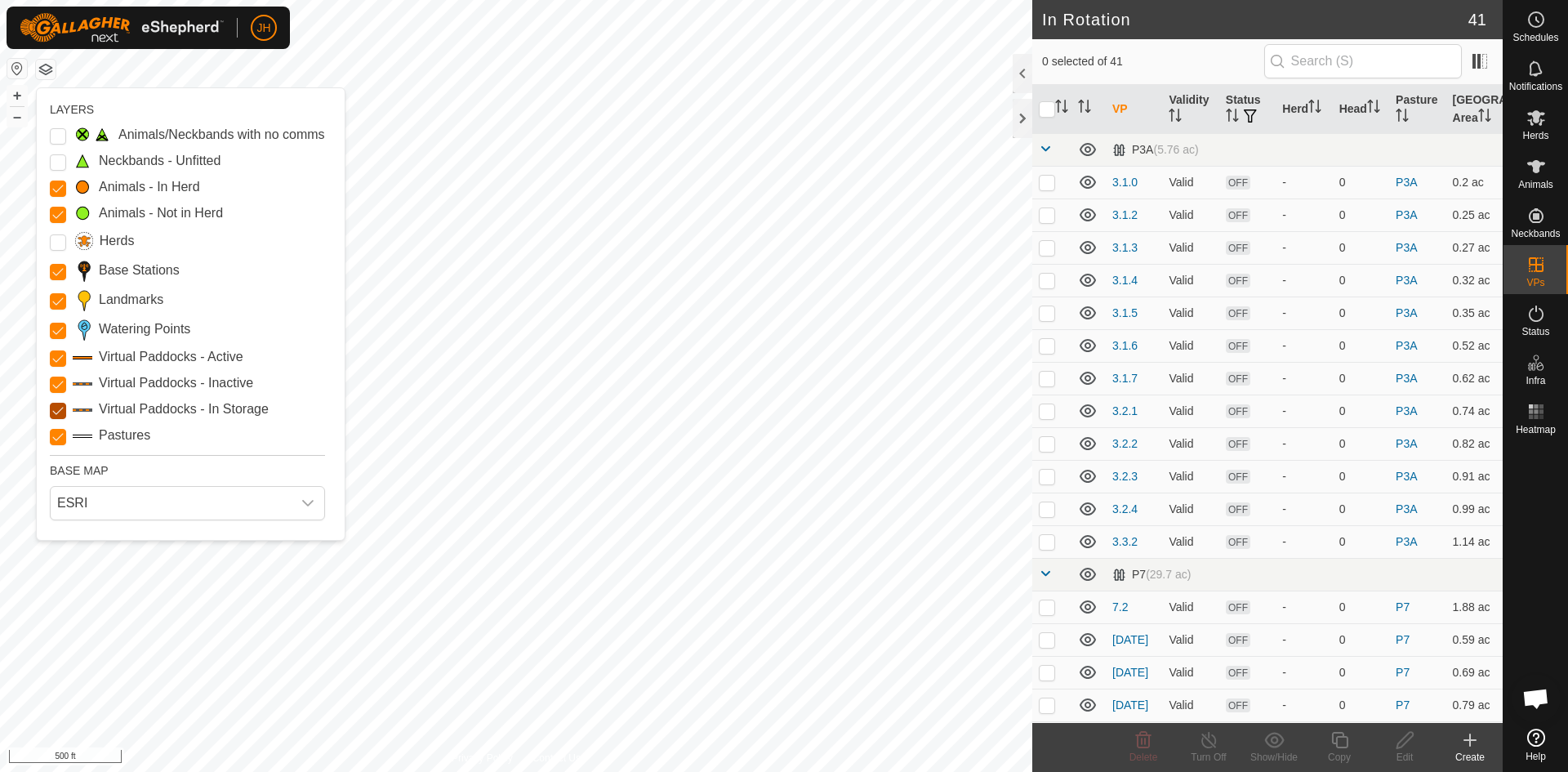
click at [59, 410] on Storage "Virtual Paddocks - In Storage" at bounding box center [57, 410] width 16 height 16
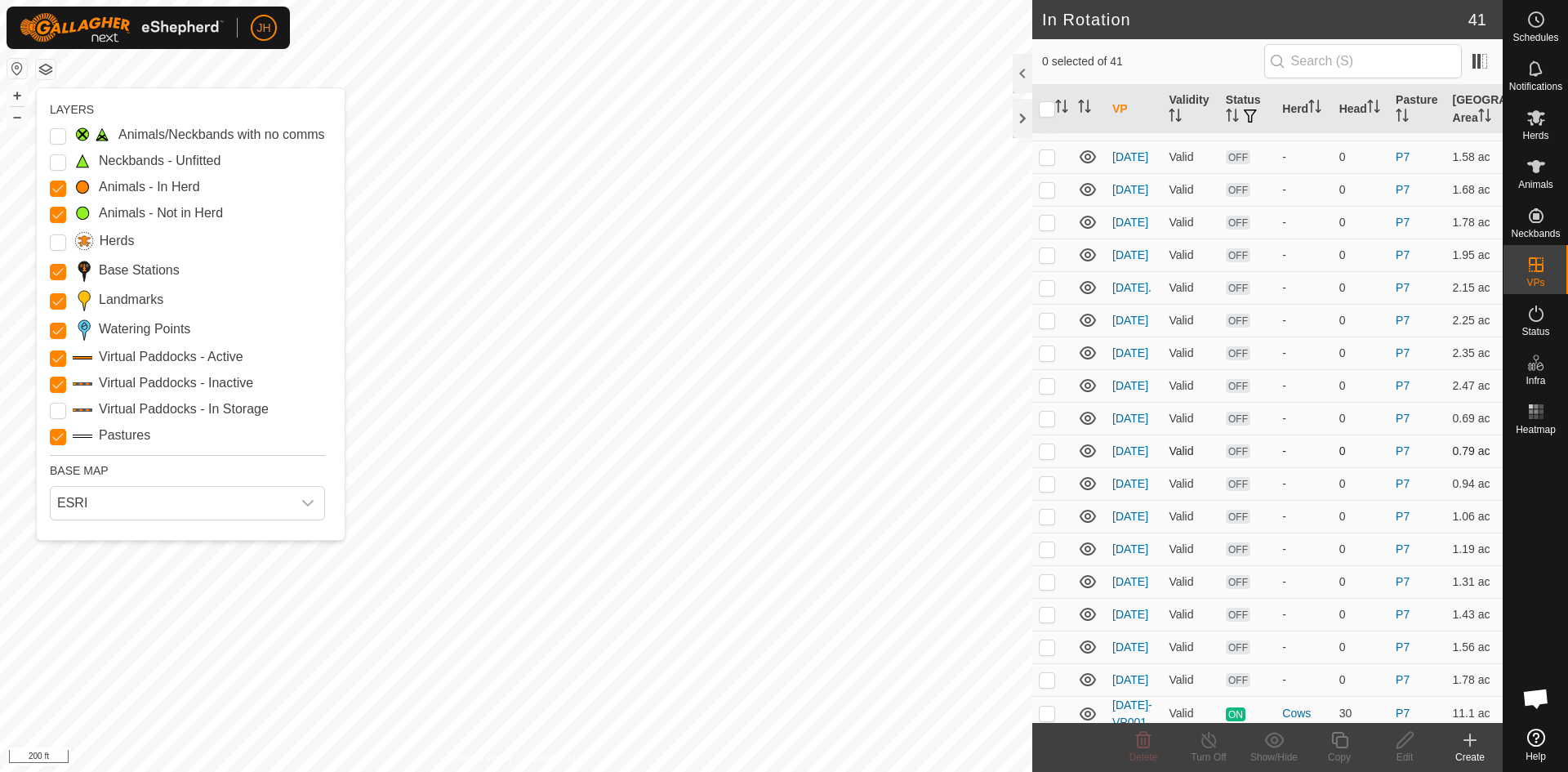
scroll to position [818, 0]
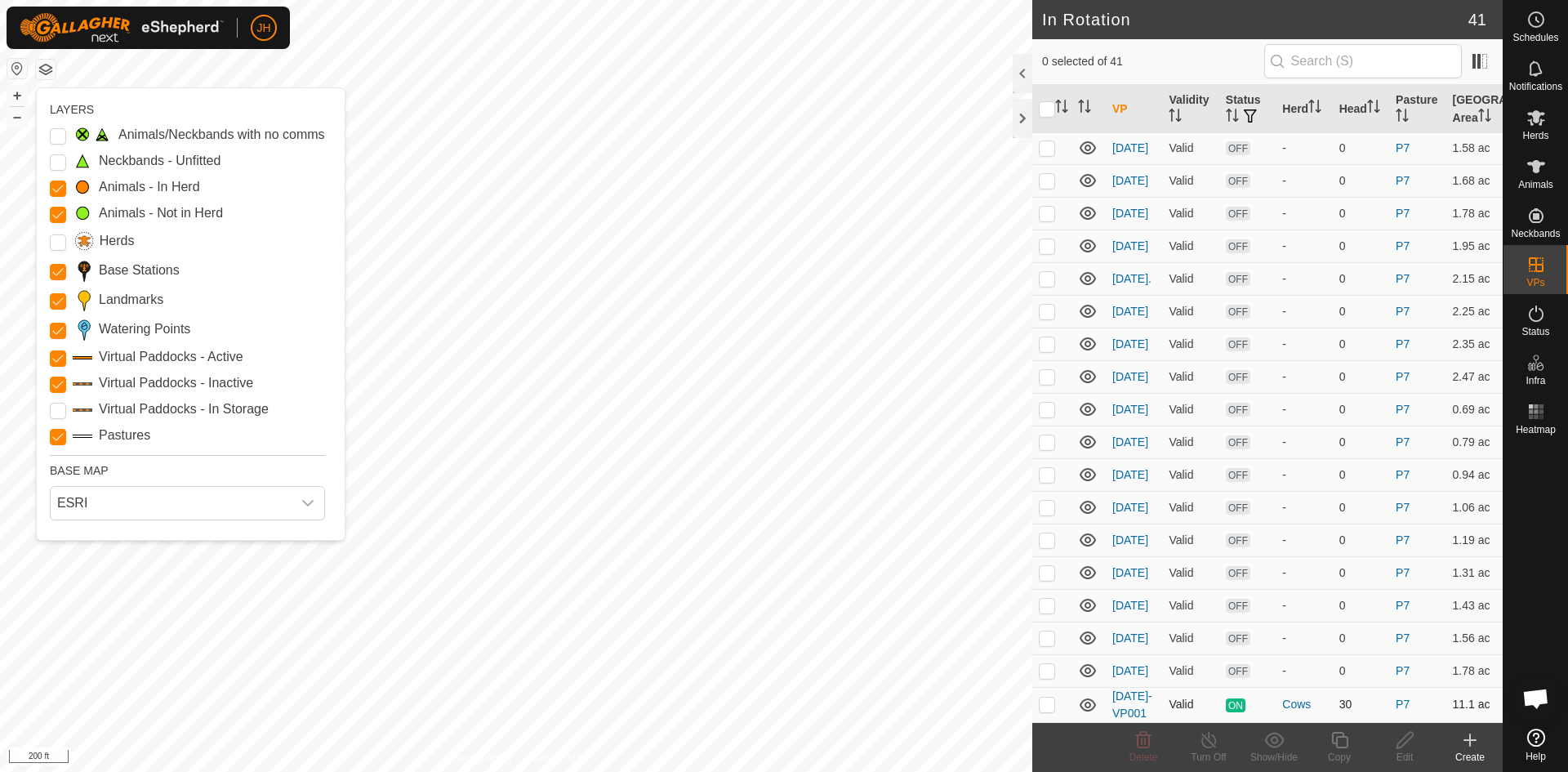
click at [1055, 711] on td at bounding box center [1052, 705] width 40 height 35
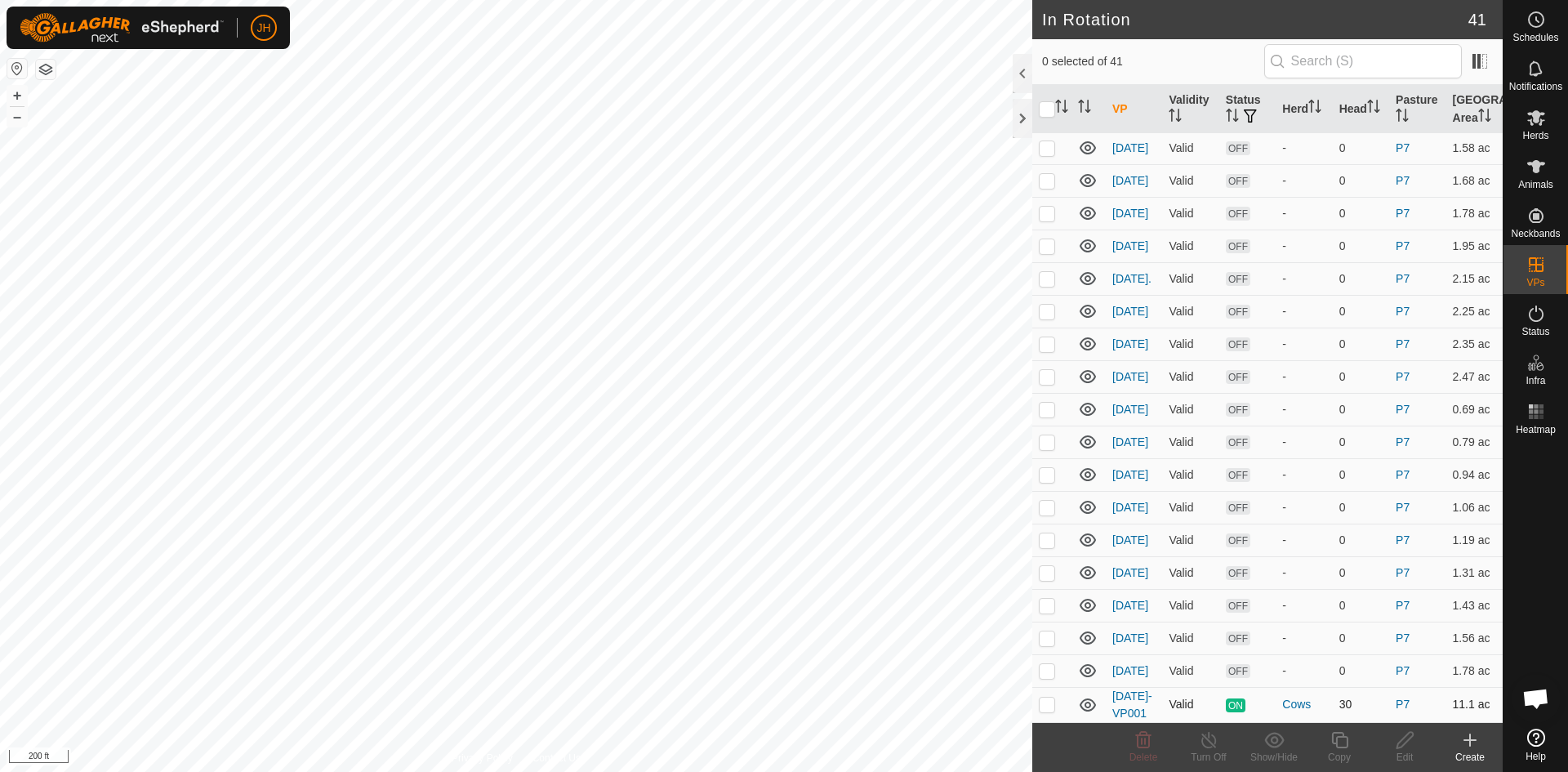
checkbox input "true"
click at [1343, 746] on icon at bounding box center [1339, 739] width 16 height 16
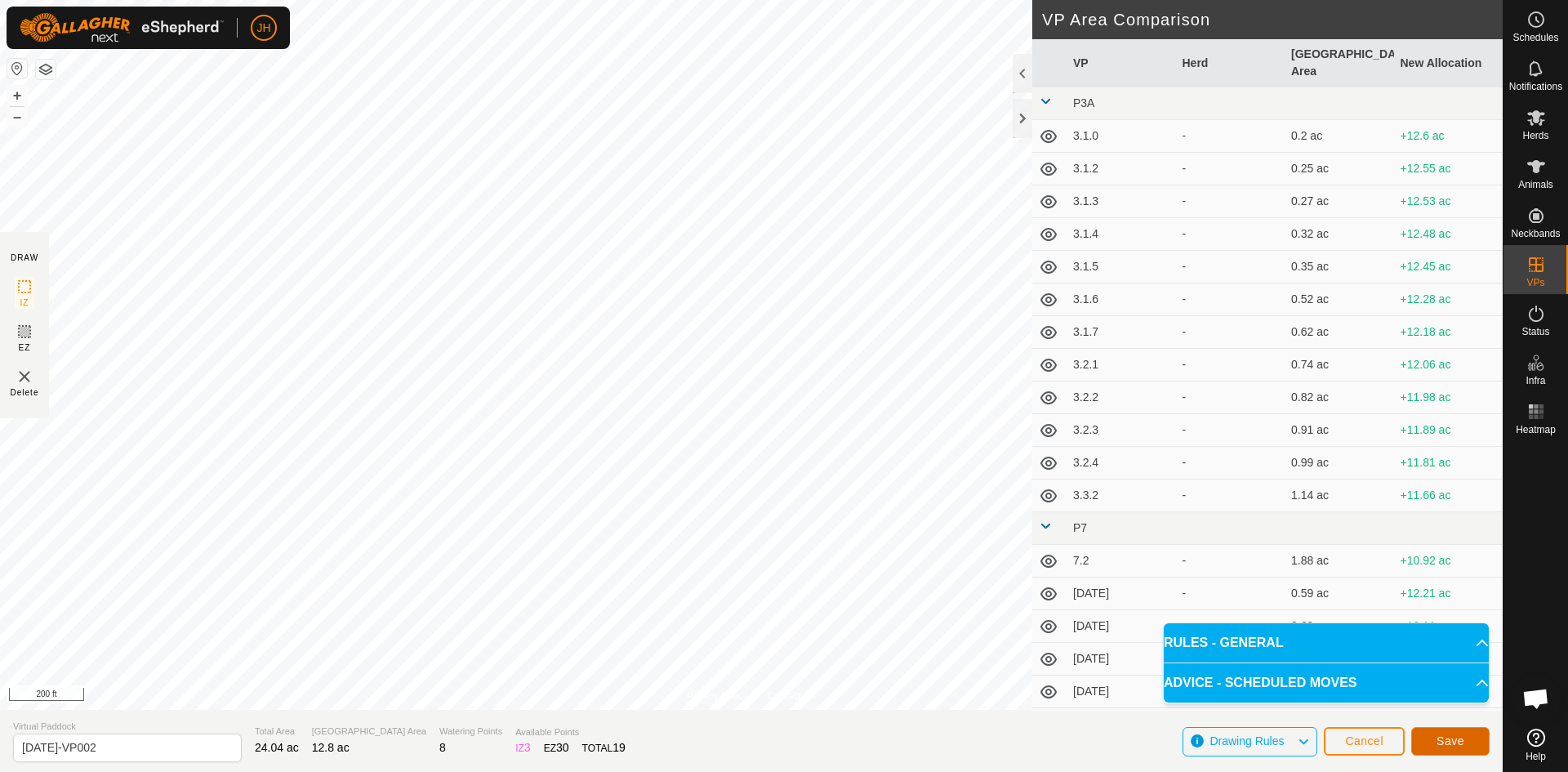
click at [1460, 748] on button "Save" at bounding box center [1450, 741] width 78 height 29
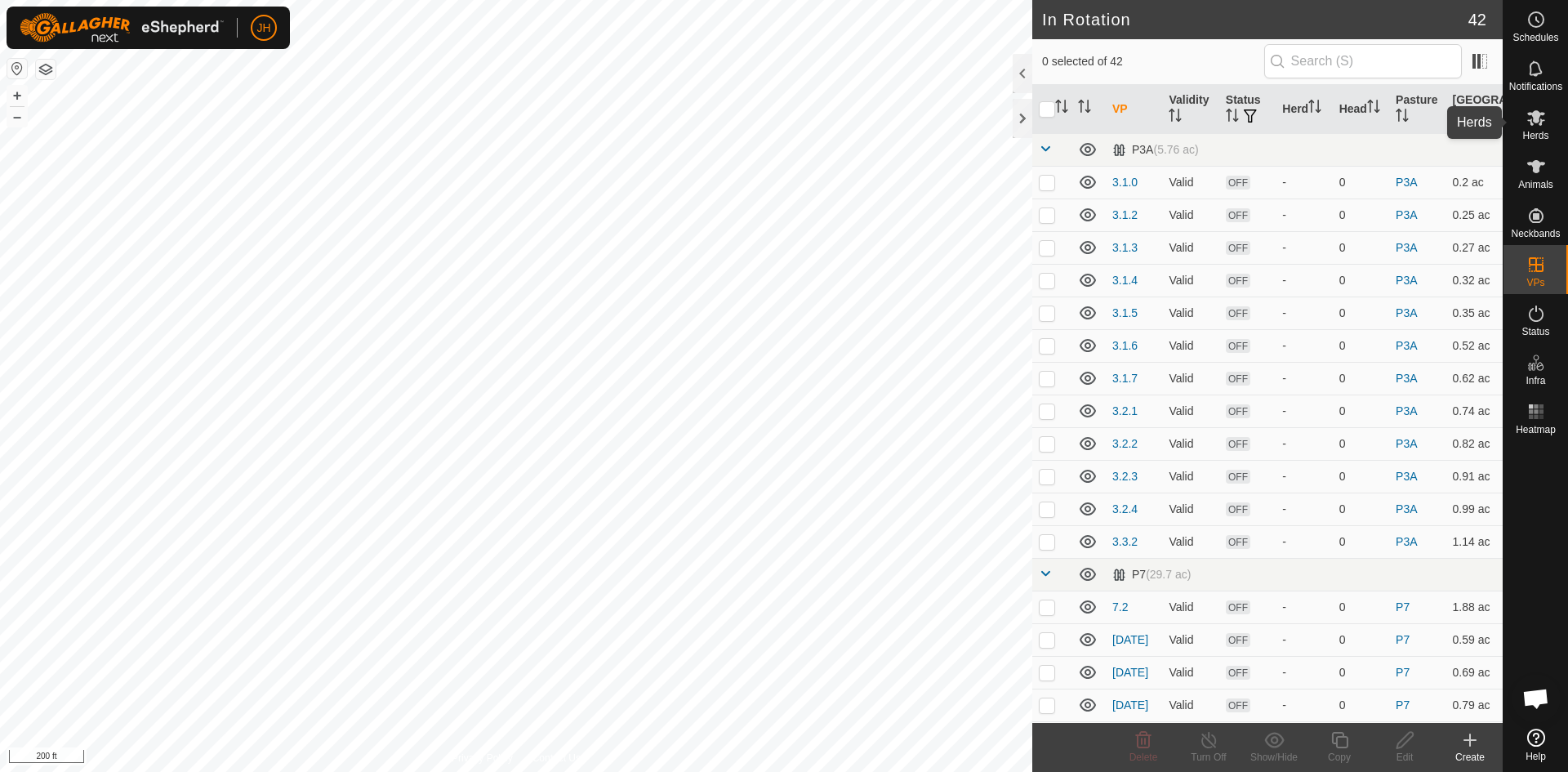
click at [1539, 118] on icon at bounding box center [1536, 117] width 19 height 19
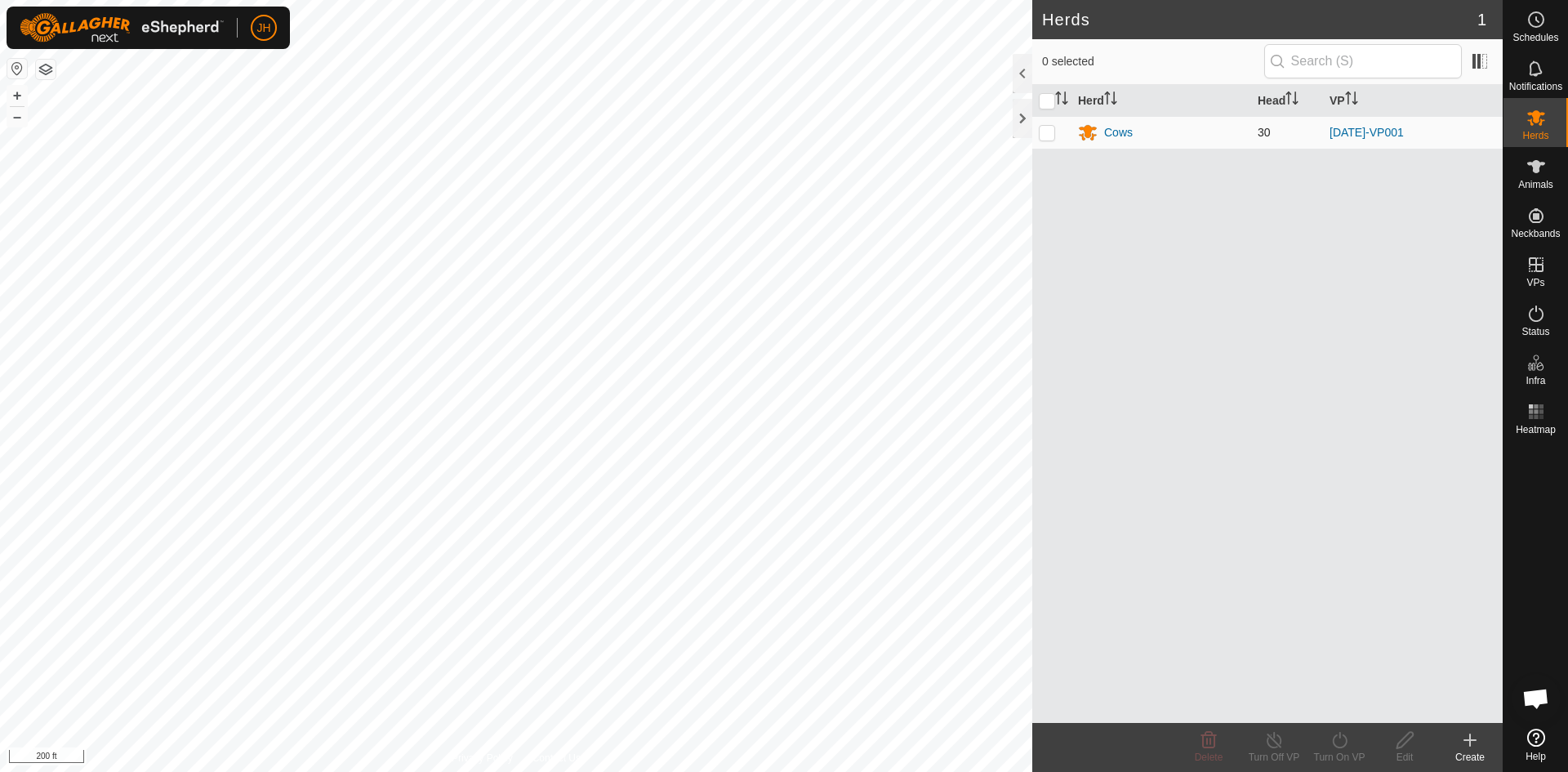
click at [1046, 138] on p-checkbox at bounding box center [1046, 133] width 16 height 13
checkbox input "true"
click at [1279, 740] on icon at bounding box center [1274, 739] width 20 height 19
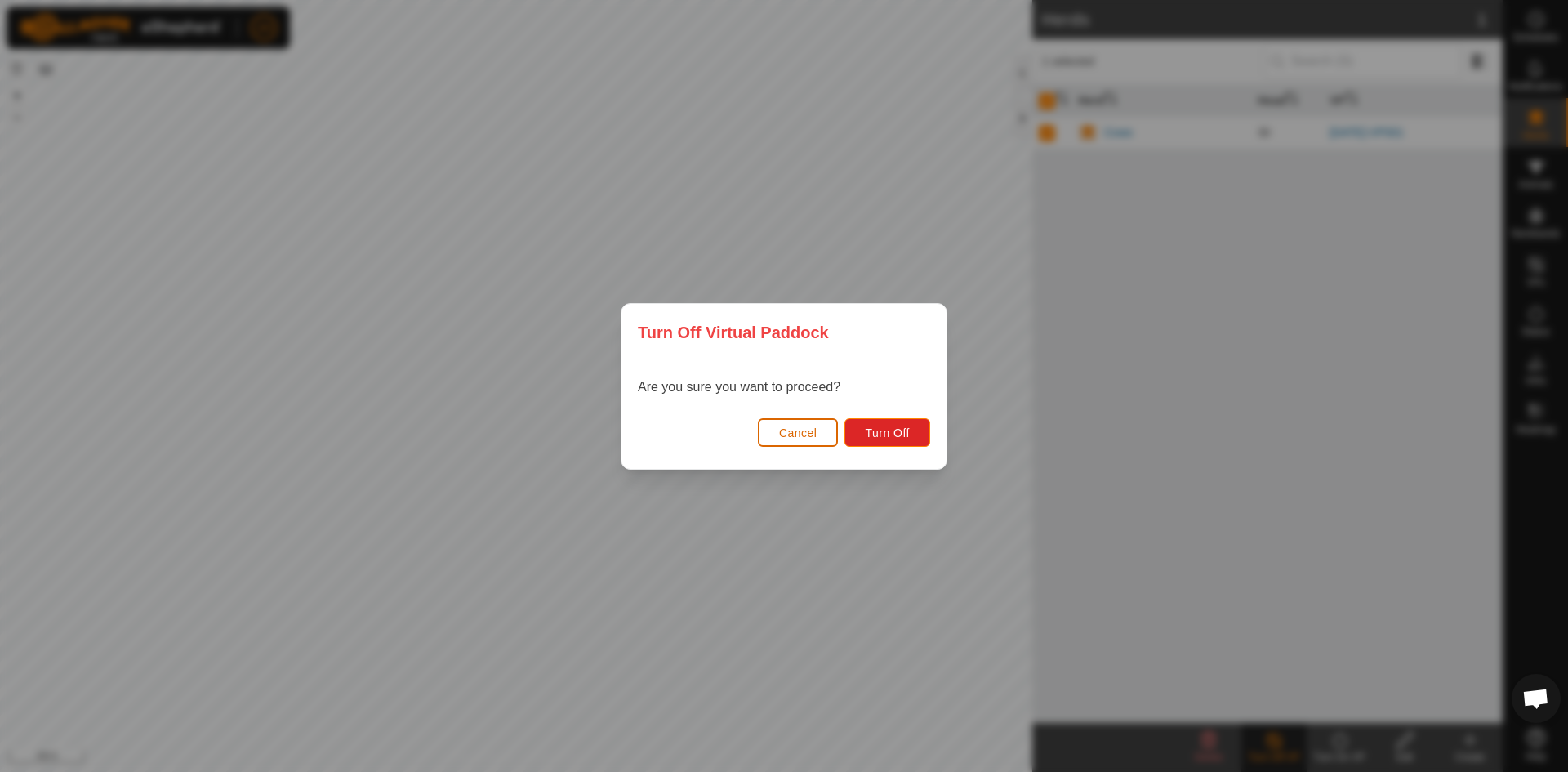
click at [805, 437] on span "Cancel" at bounding box center [798, 433] width 39 height 13
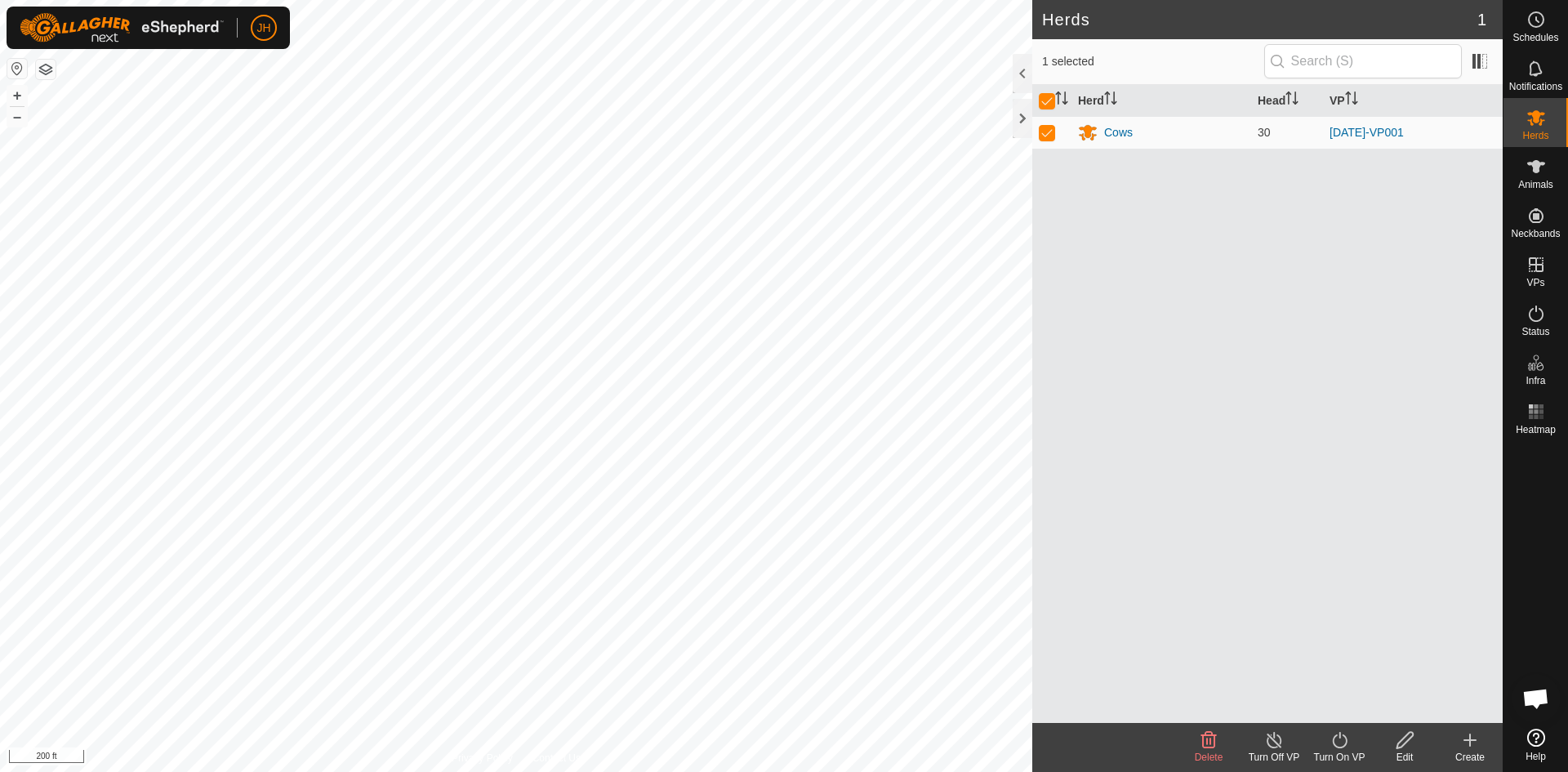
click at [1341, 746] on icon at bounding box center [1339, 739] width 14 height 16
click at [1339, 700] on link "Now" at bounding box center [1388, 704] width 162 height 33
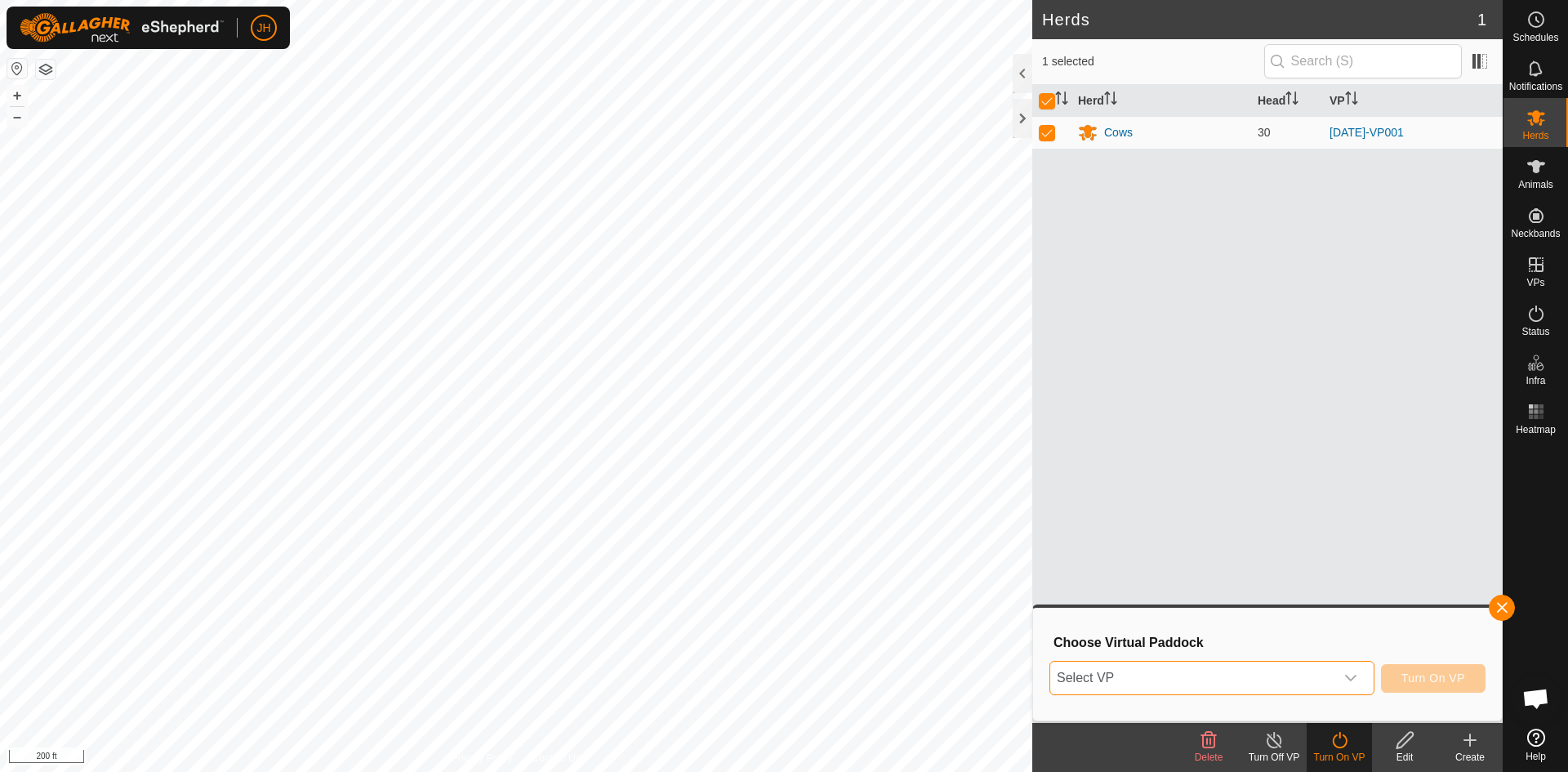
click at [1243, 669] on span "Select VP" at bounding box center [1193, 677] width 284 height 33
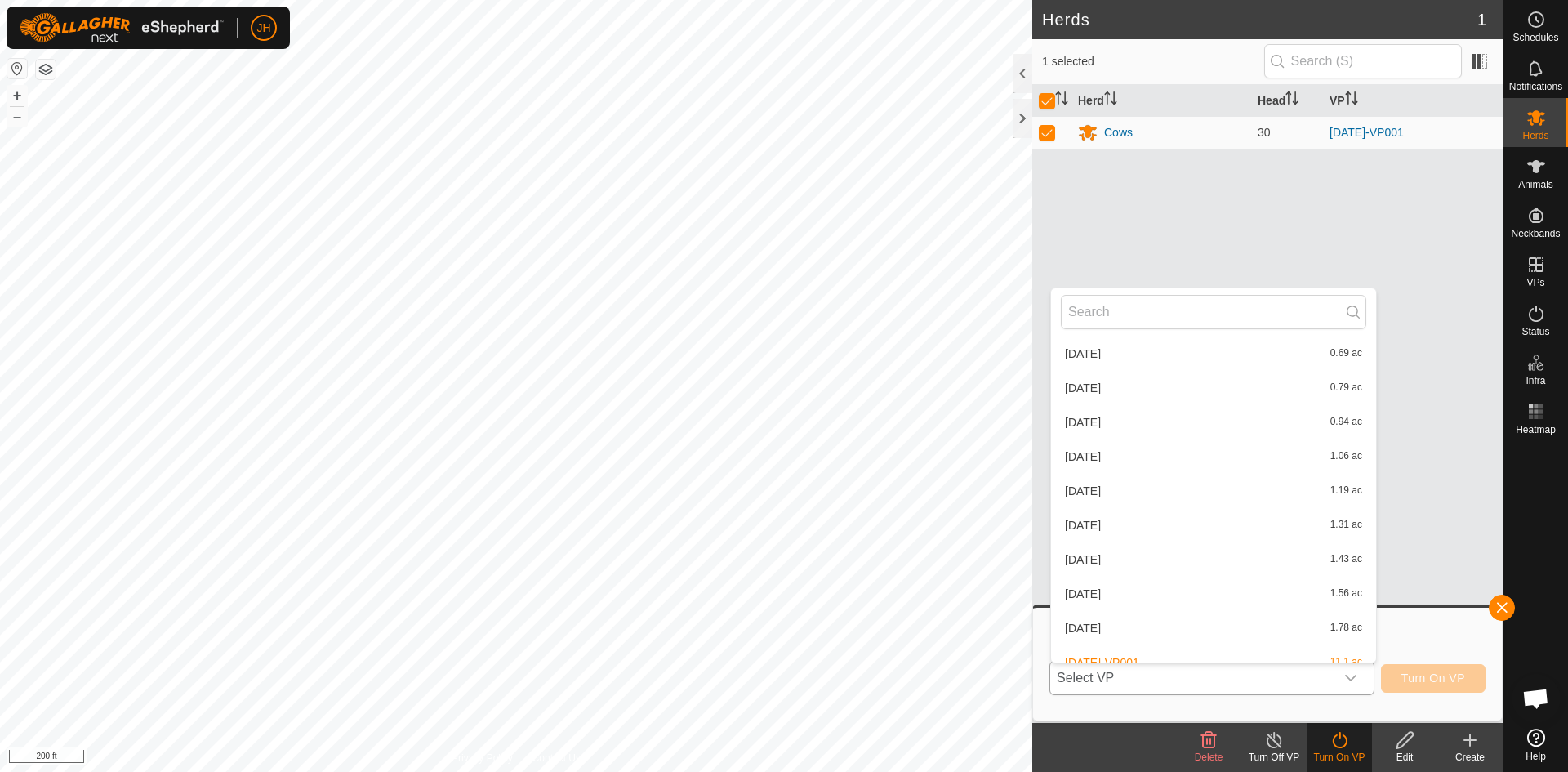
scroll to position [1187, 0]
click at [1136, 642] on li "[DATE]-VP002 12.8 ac" at bounding box center [1214, 646] width 325 height 33
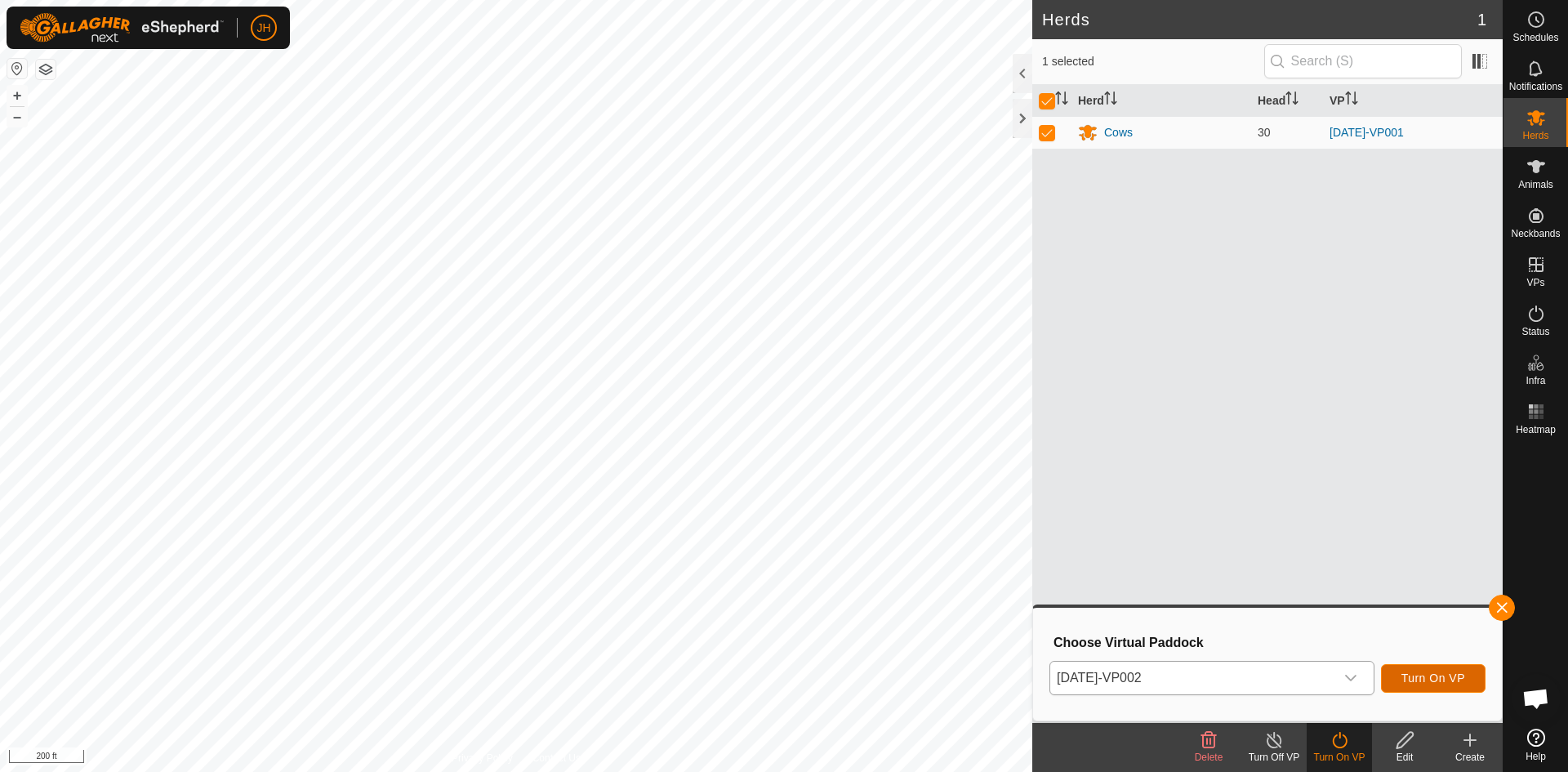
click at [1421, 686] on button "Turn On VP" at bounding box center [1433, 678] width 104 height 29
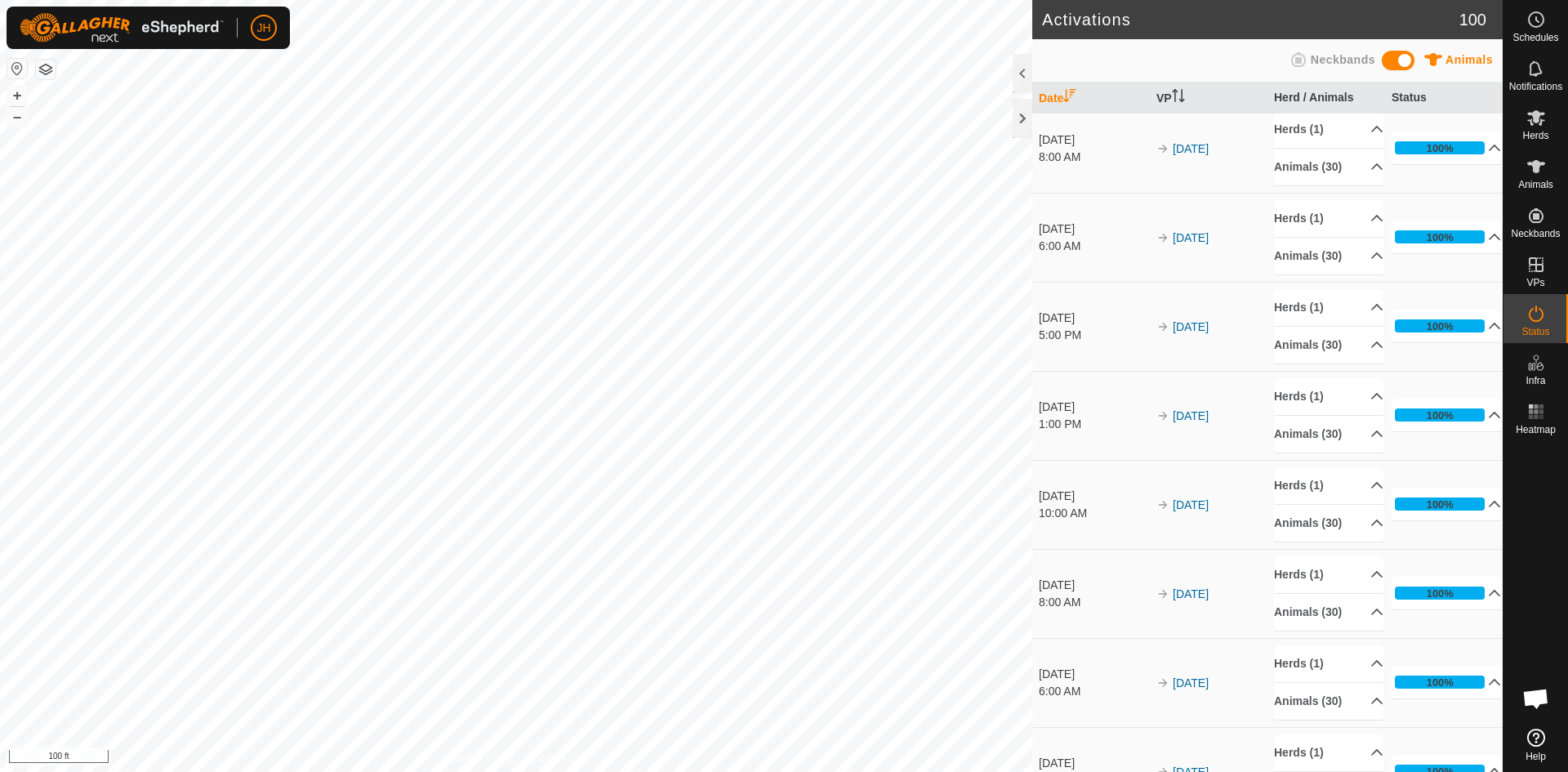
scroll to position [638, 0]
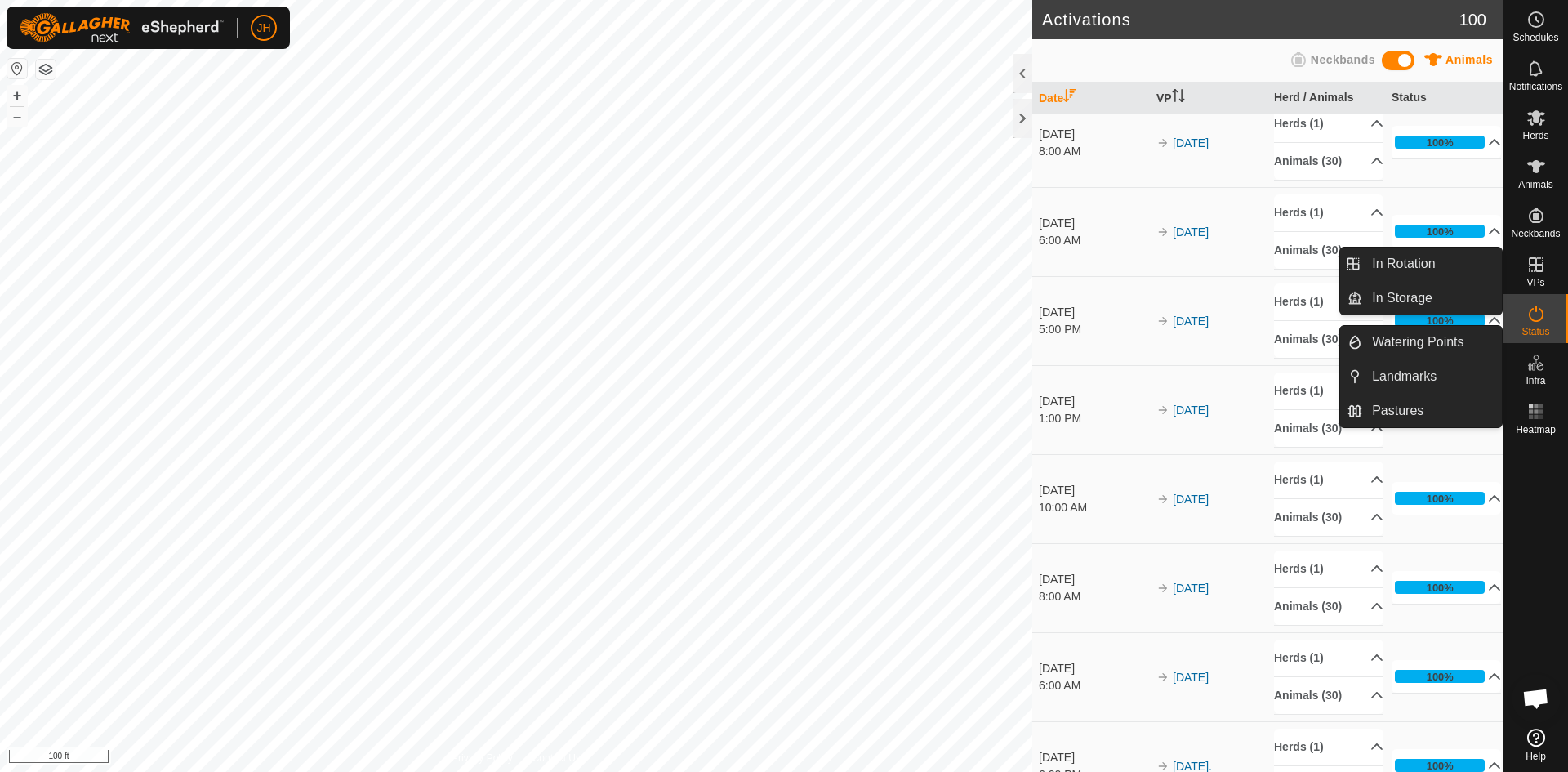
click at [1406, 267] on link "In Rotation" at bounding box center [1432, 263] width 140 height 33
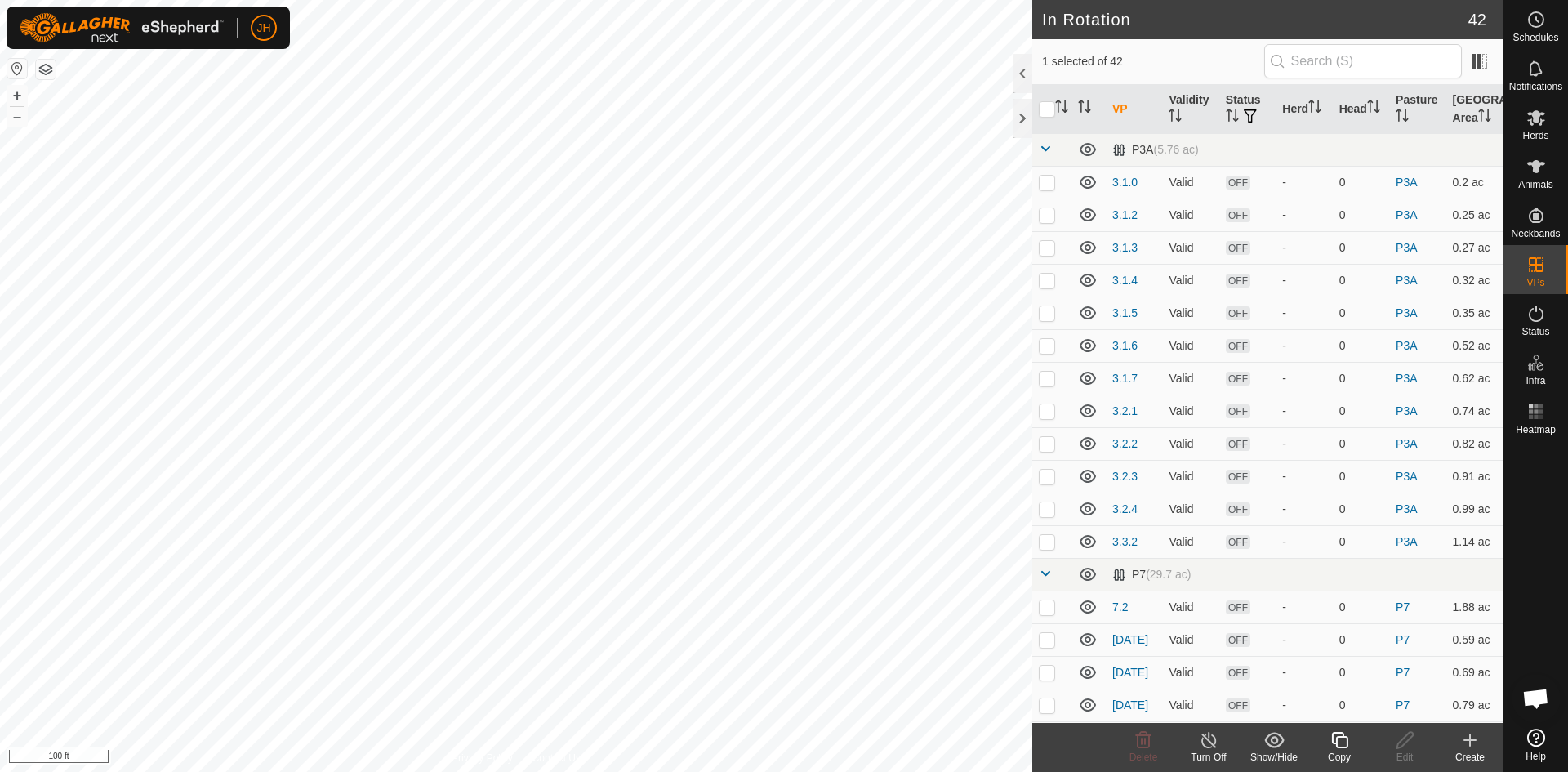
click at [1342, 749] on div "Copy" at bounding box center [1339, 756] width 66 height 14
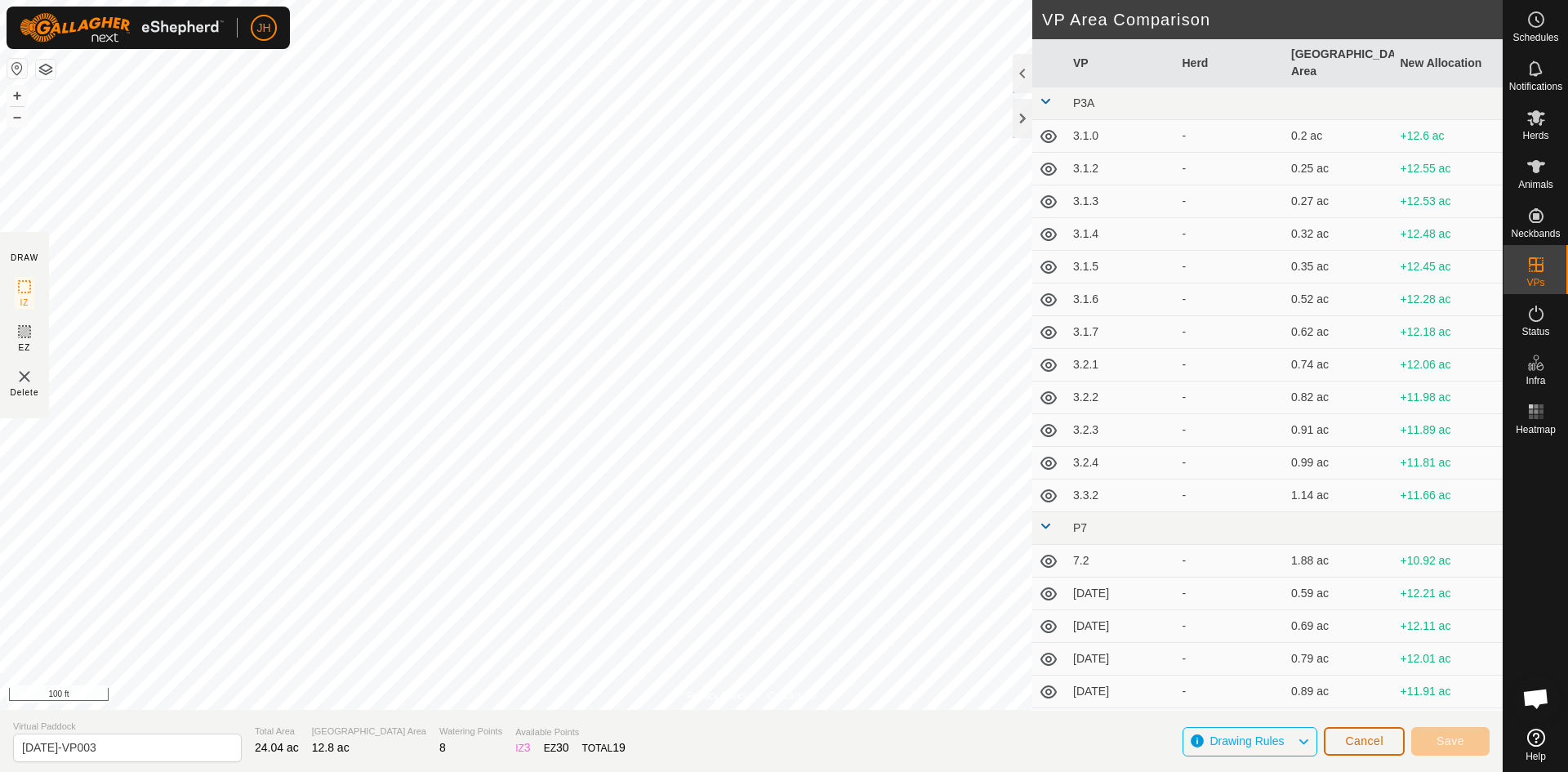
click at [1371, 740] on span "Cancel" at bounding box center [1364, 741] width 39 height 13
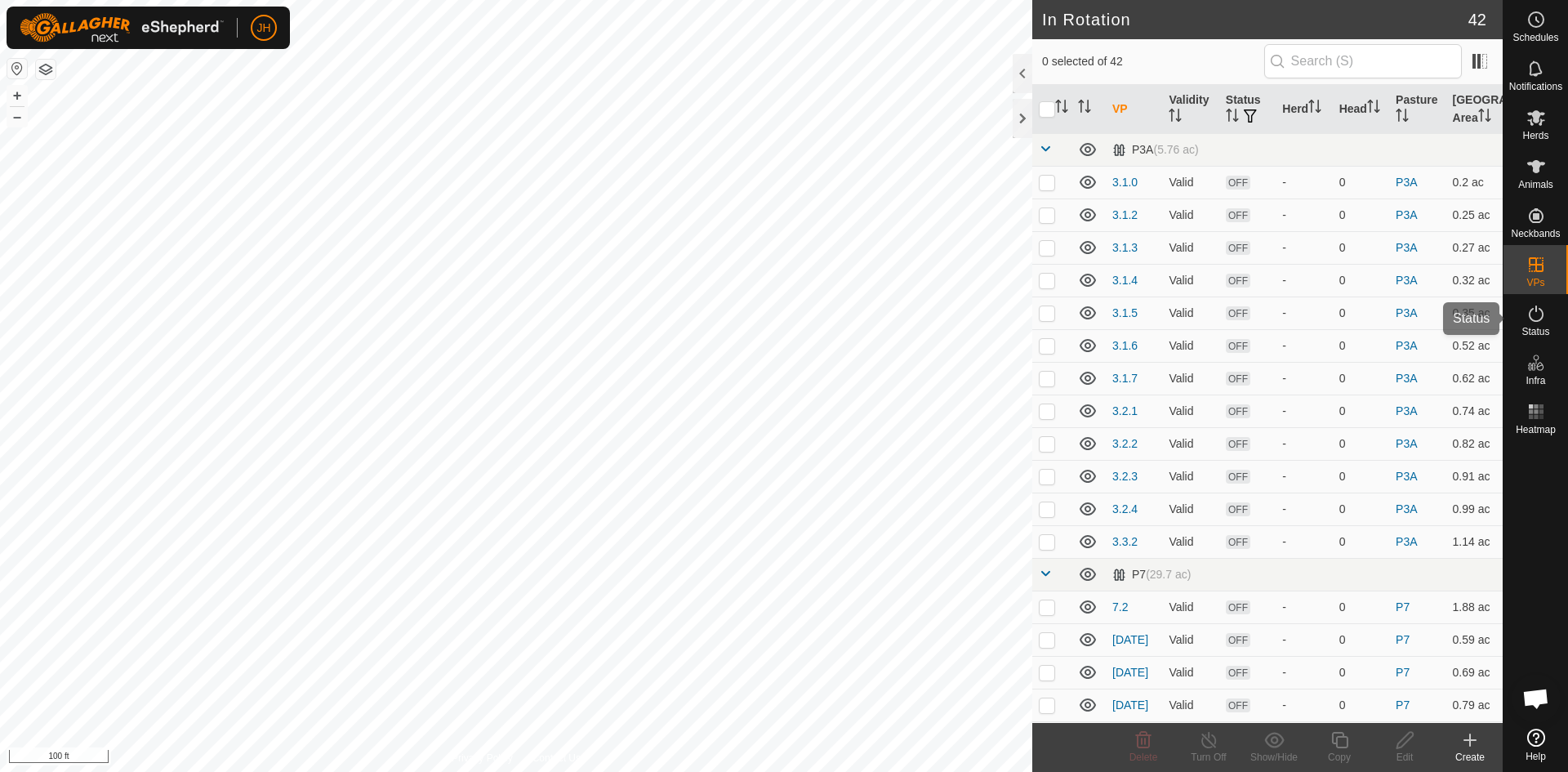
click at [1539, 329] on span "Status" at bounding box center [1535, 331] width 28 height 10
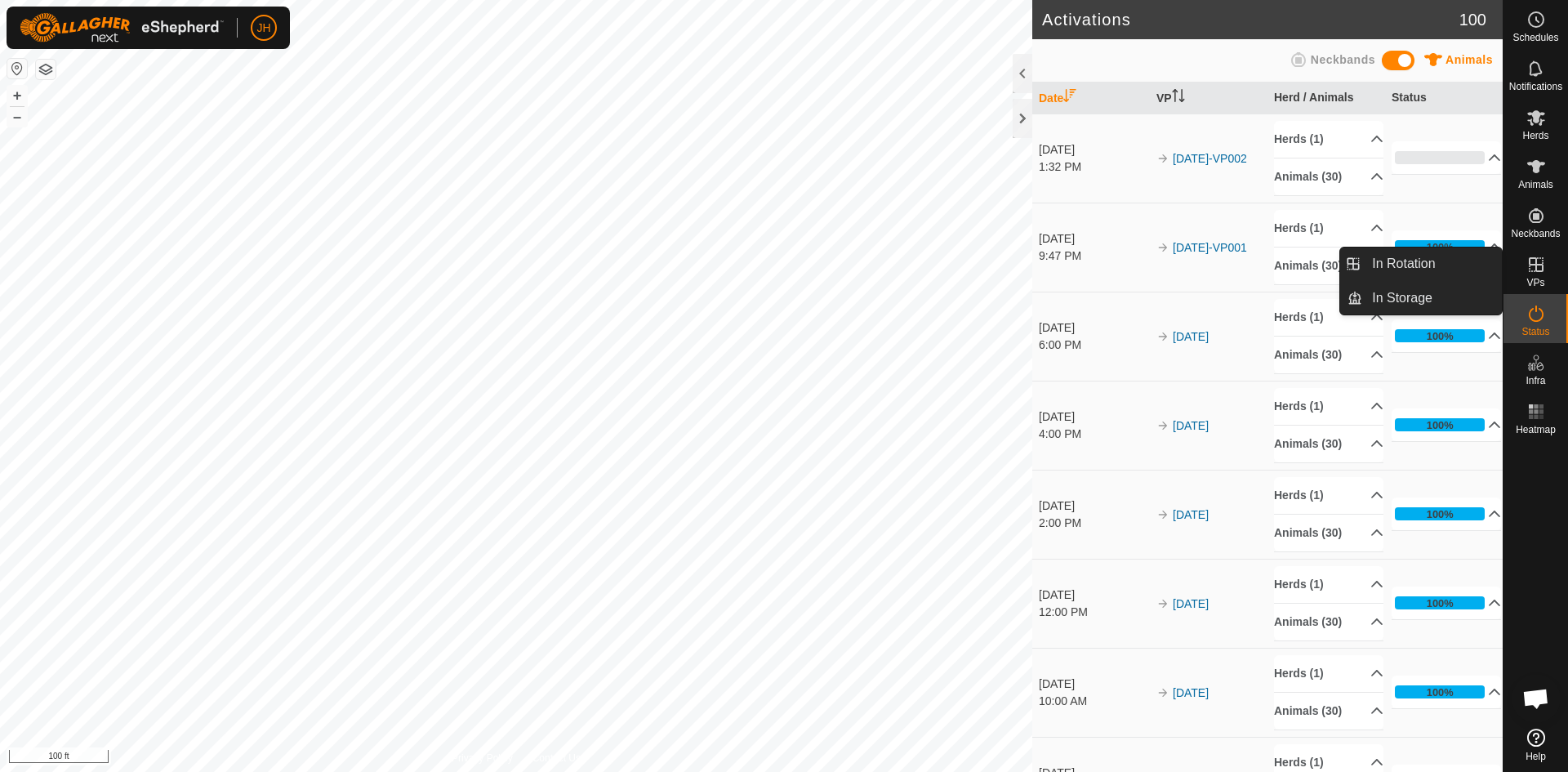
click at [1533, 266] on icon at bounding box center [1536, 264] width 19 height 19
click at [1540, 272] on icon at bounding box center [1536, 264] width 19 height 19
click at [1379, 262] on link "In Rotation" at bounding box center [1432, 263] width 140 height 33
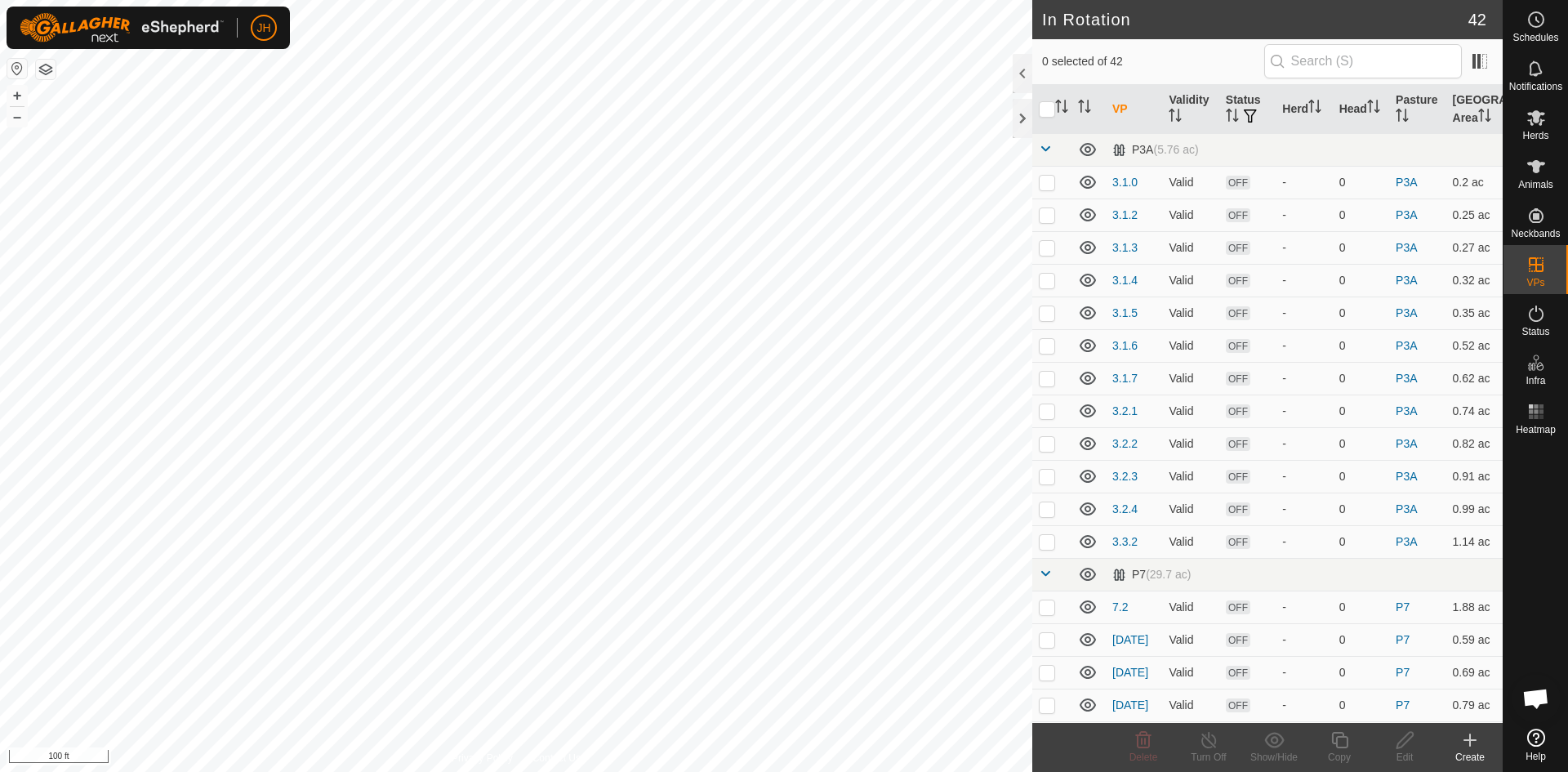
click at [1472, 744] on icon at bounding box center [1470, 739] width 19 height 19
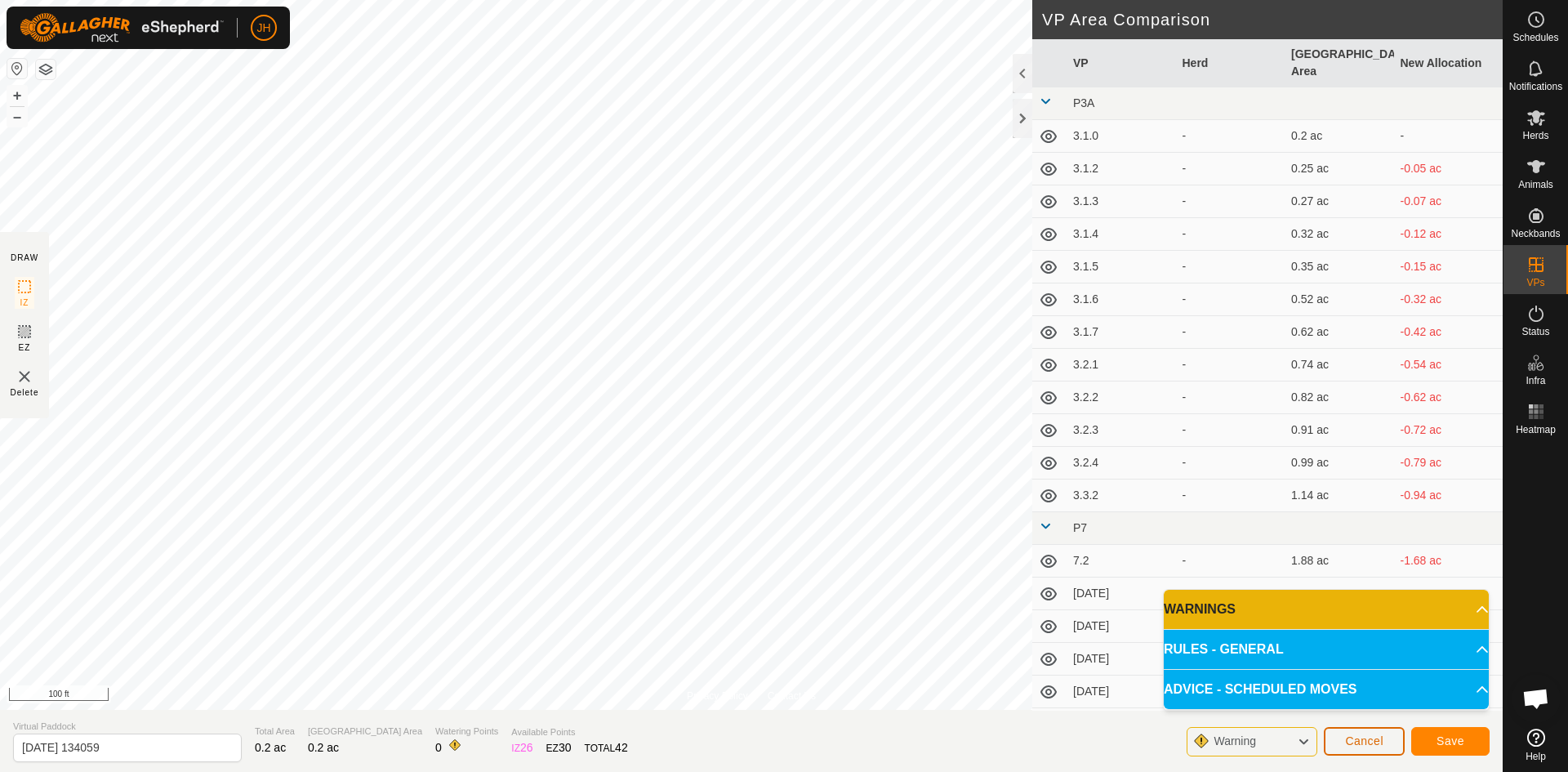
click at [1375, 739] on span "Cancel" at bounding box center [1364, 741] width 39 height 13
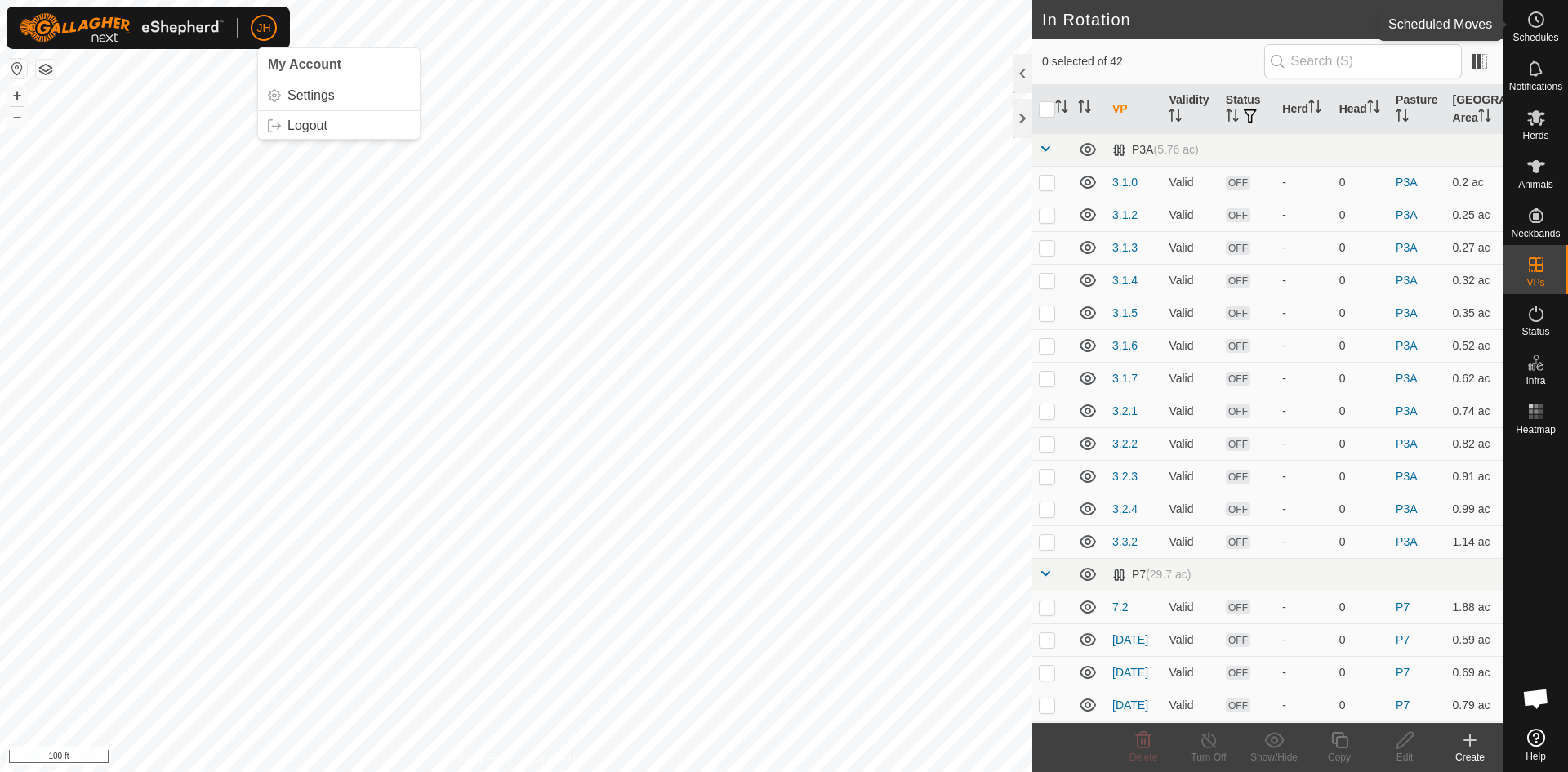
click at [1540, 27] on icon at bounding box center [1536, 19] width 19 height 19
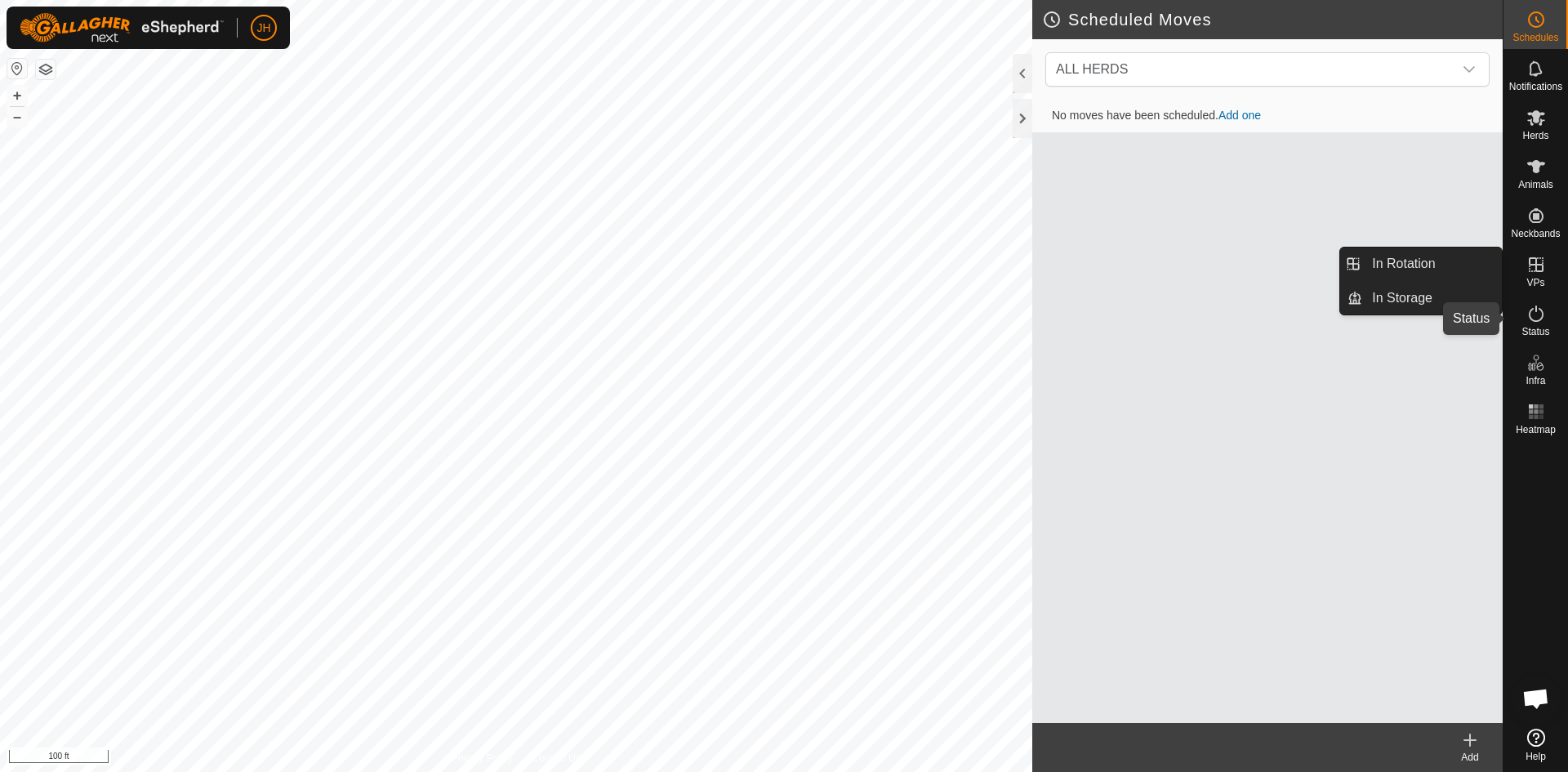
click at [1541, 315] on icon at bounding box center [1536, 313] width 19 height 19
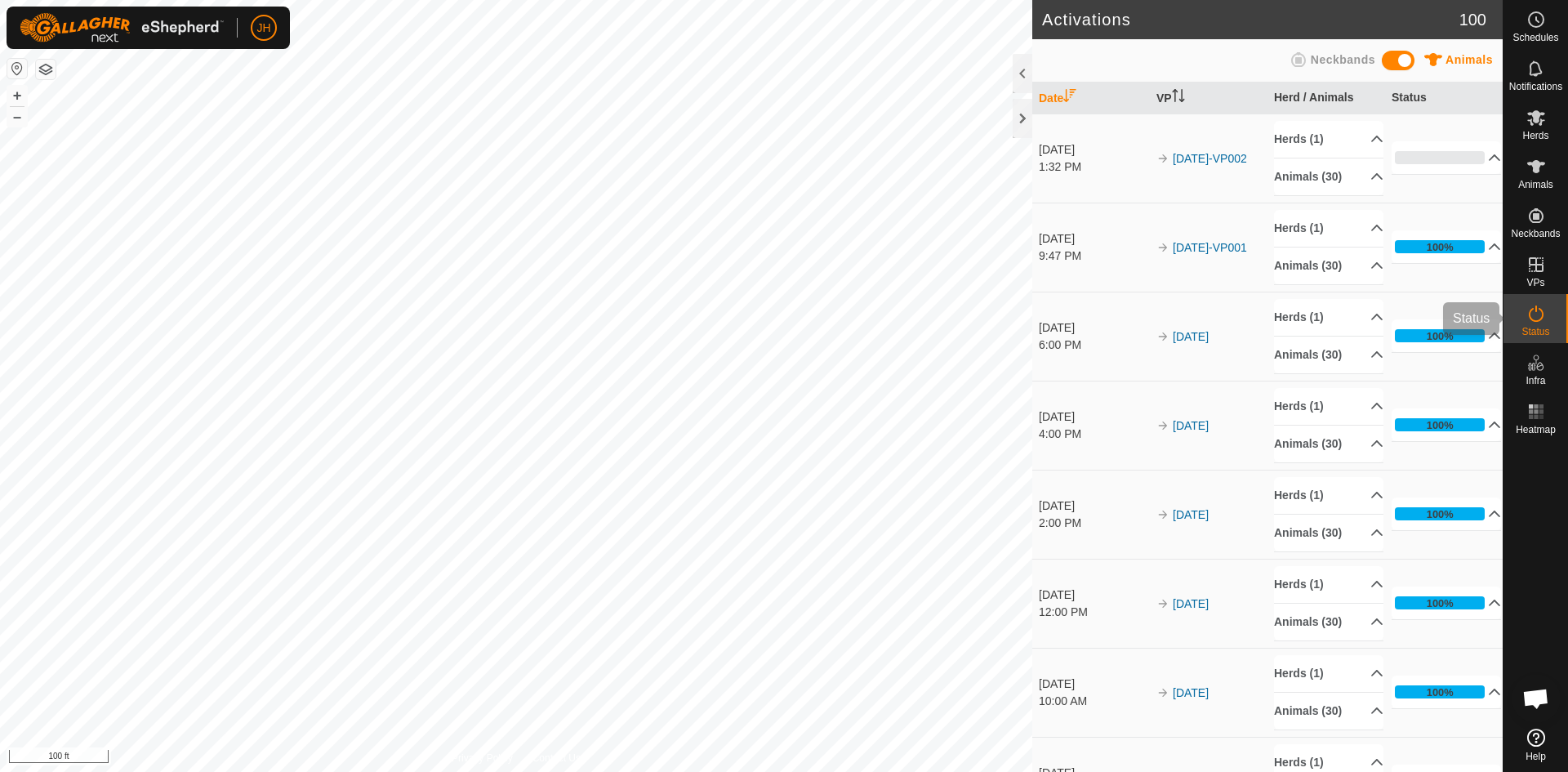
click at [1528, 317] on icon at bounding box center [1536, 313] width 19 height 19
